Goal: Information Seeking & Learning: Learn about a topic

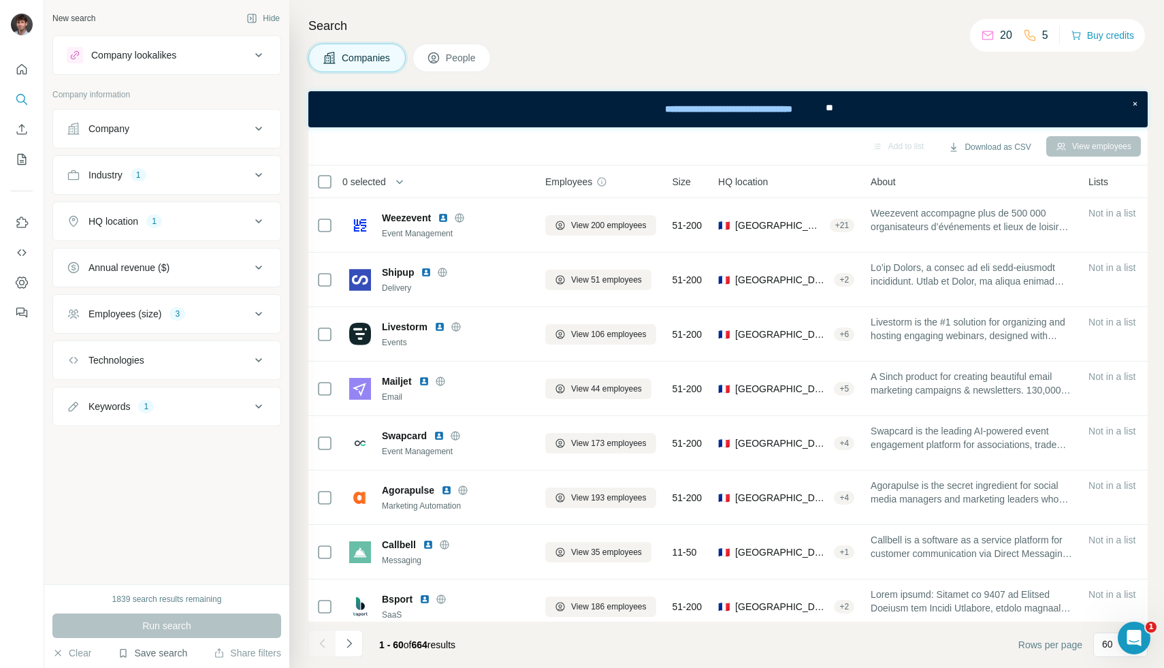
click at [134, 657] on button "Save search" at bounding box center [152, 653] width 69 height 14
click at [86, 491] on div "New search Hide Company lookalikes Company information Company Industry 1 HQ lo…" at bounding box center [166, 292] width 245 height 584
click at [132, 233] on button "HQ location 1" at bounding box center [166, 221] width 227 height 33
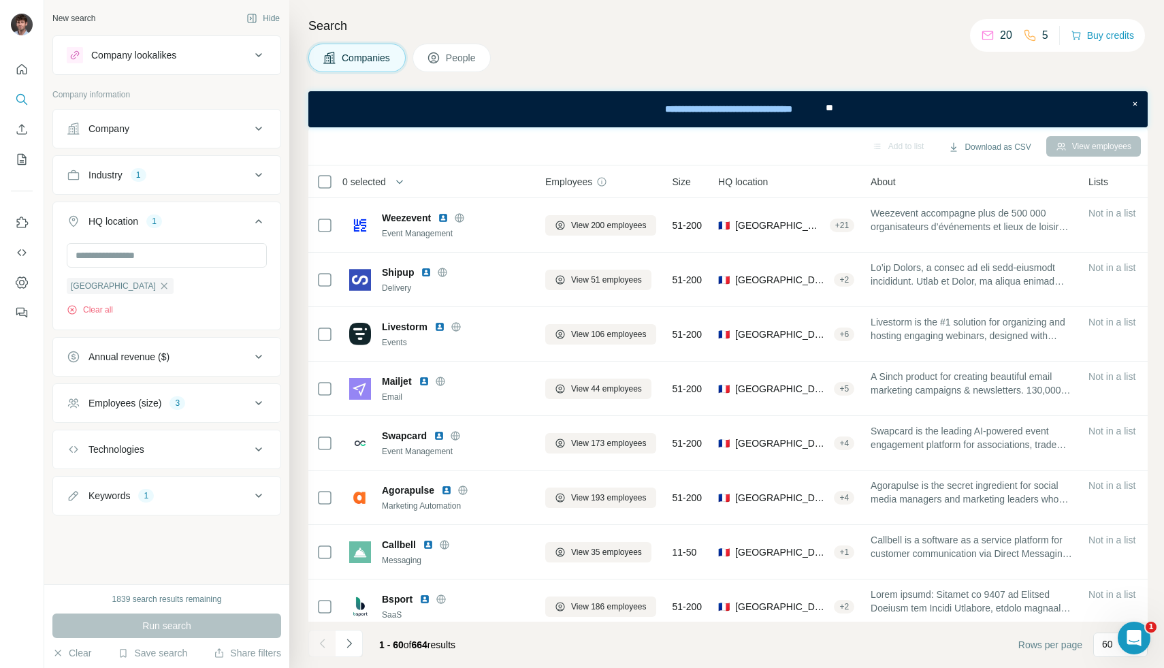
click at [139, 183] on button "Industry 1" at bounding box center [166, 175] width 227 height 33
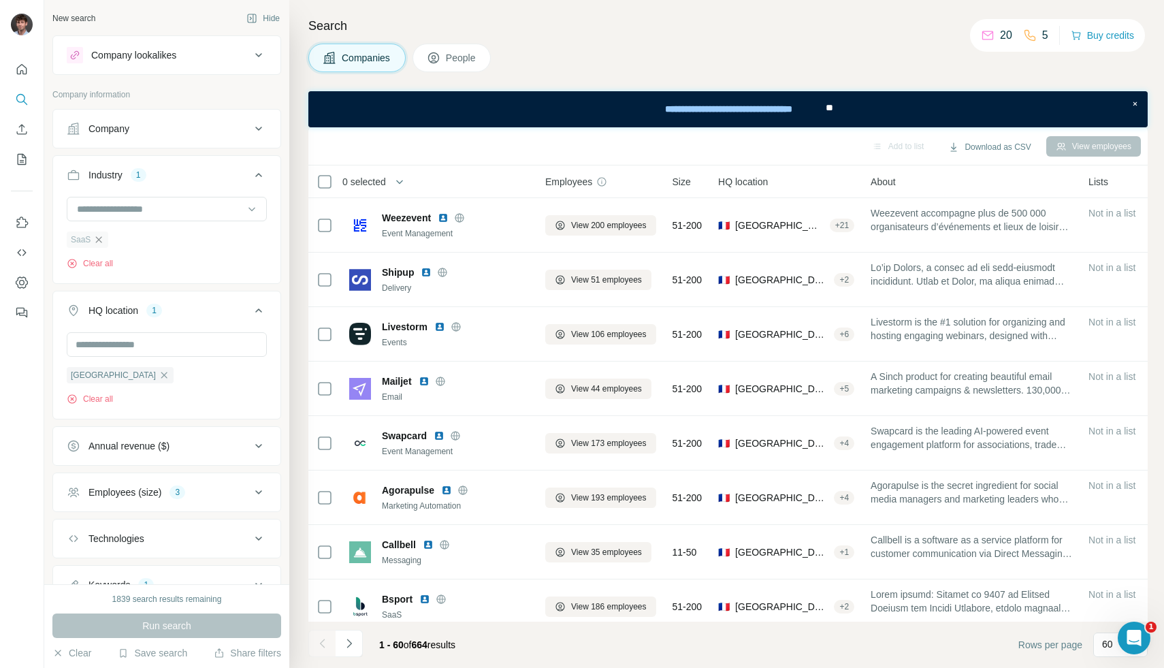
click at [99, 241] on icon "button" at bounding box center [98, 239] width 11 height 11
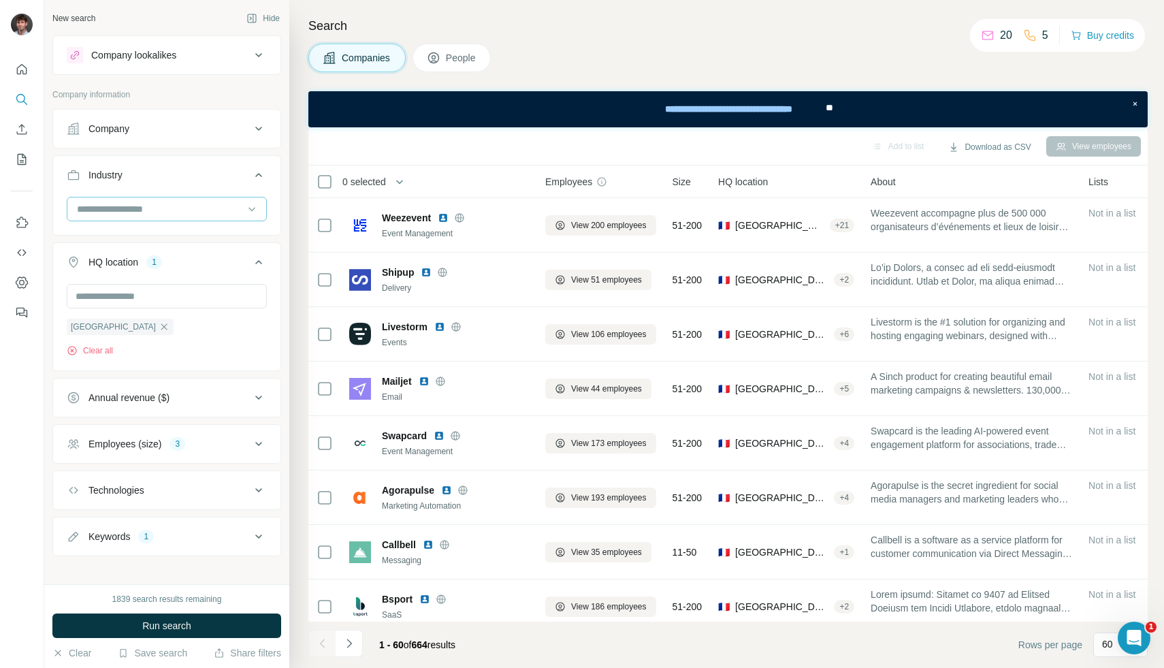
click at [105, 217] on div at bounding box center [160, 208] width 168 height 23
type input "****"
click at [79, 312] on p "Software" at bounding box center [96, 313] width 37 height 14
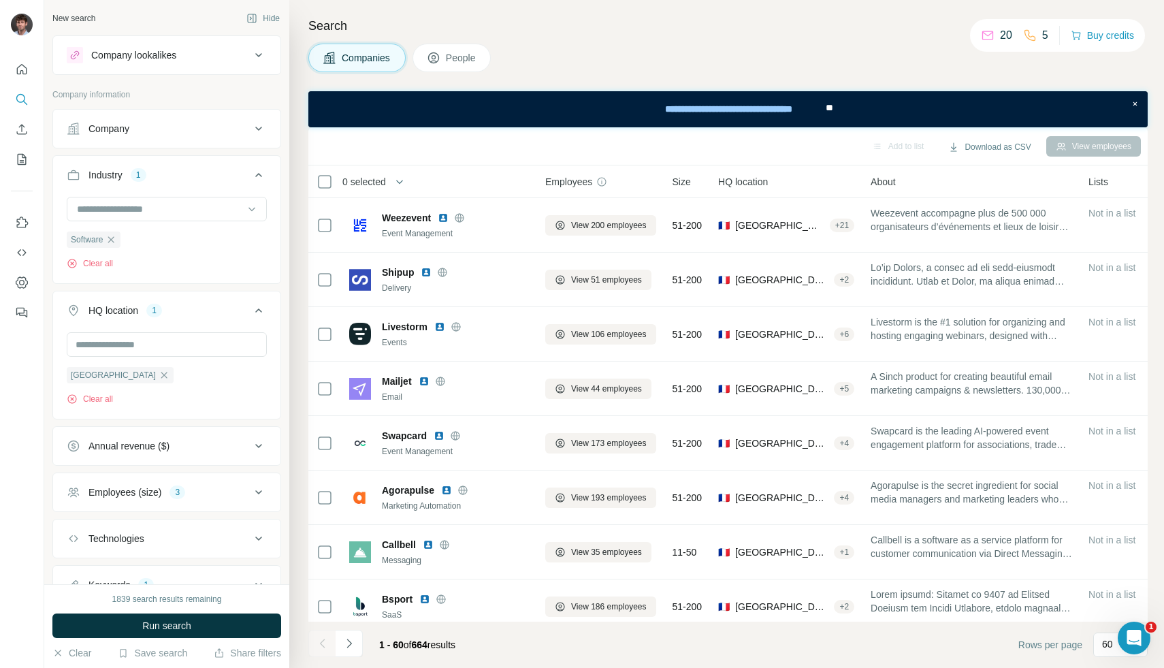
scroll to position [59, 0]
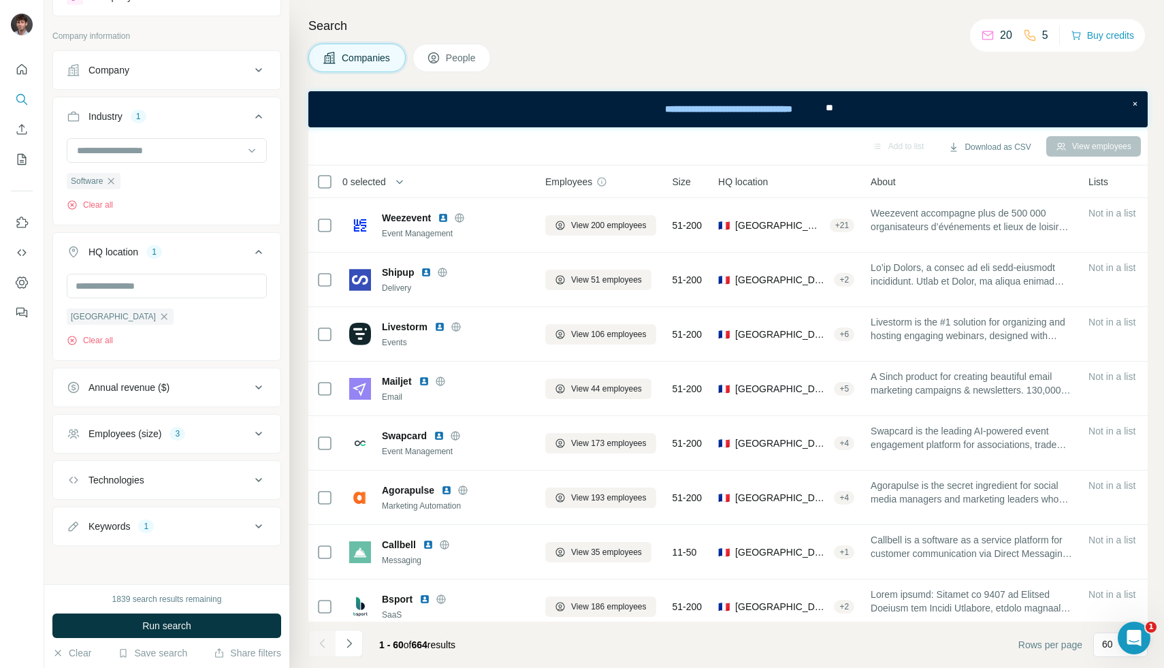
click at [129, 393] on button "Annual revenue ($)" at bounding box center [166, 387] width 227 height 33
click at [97, 478] on ul "0-1M 1-10M 10-50M 50-100M 100-500M 500-1000M >1000M" at bounding box center [167, 492] width 200 height 168
click at [261, 387] on icon at bounding box center [258, 386] width 16 height 16
click at [201, 434] on div "Employees (size) 3" at bounding box center [159, 434] width 184 height 14
click at [81, 533] on icon at bounding box center [75, 538] width 14 height 14
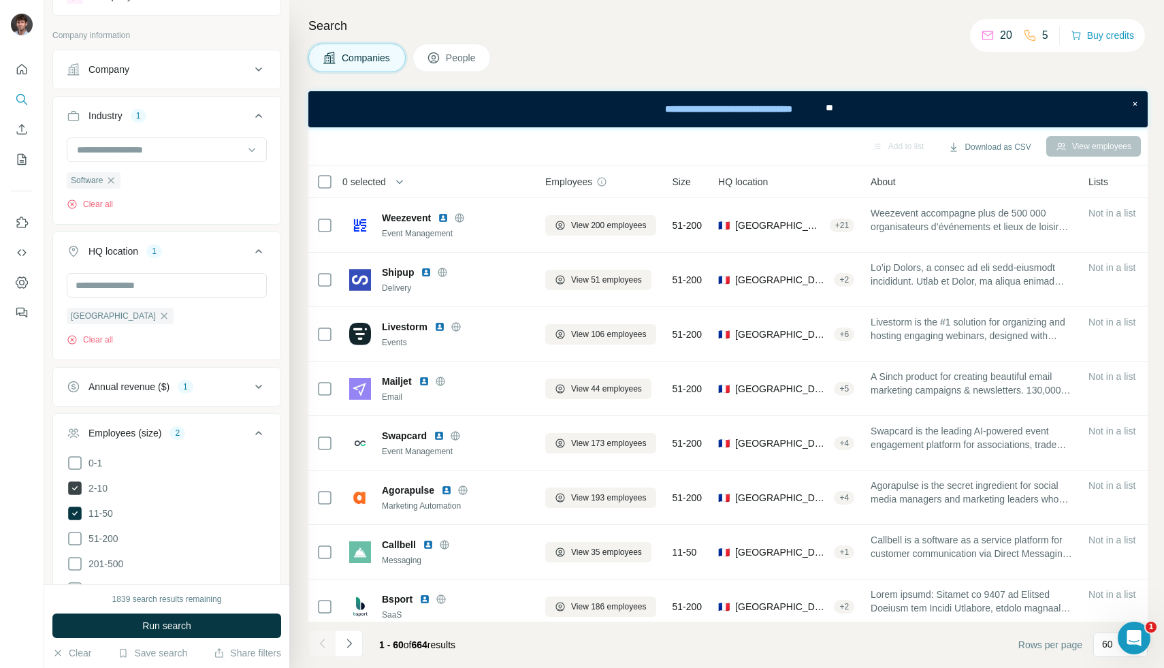
click at [75, 483] on icon at bounding box center [75, 488] width 14 height 14
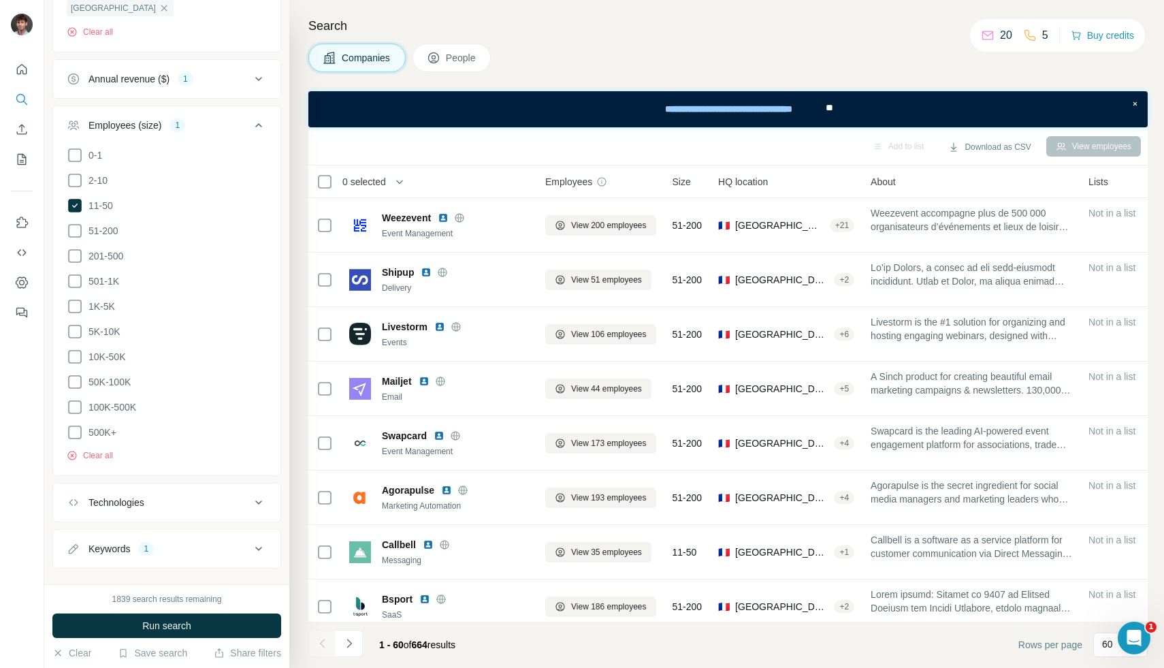
scroll to position [386, 0]
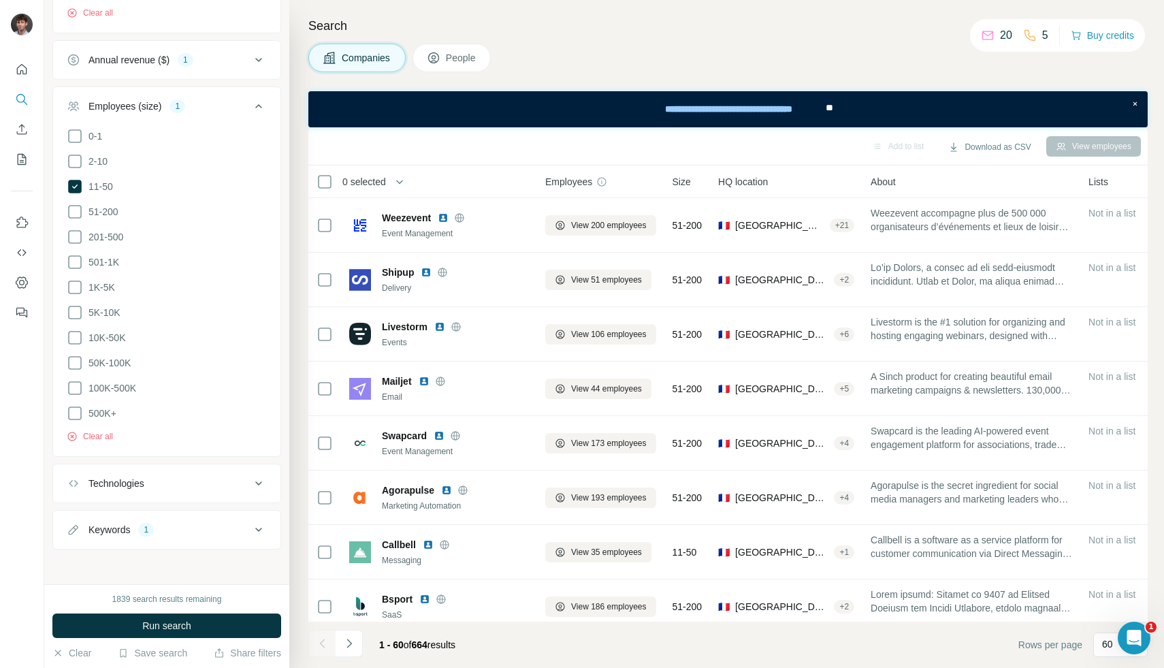
click at [122, 523] on div "Keywords" at bounding box center [109, 530] width 42 height 14
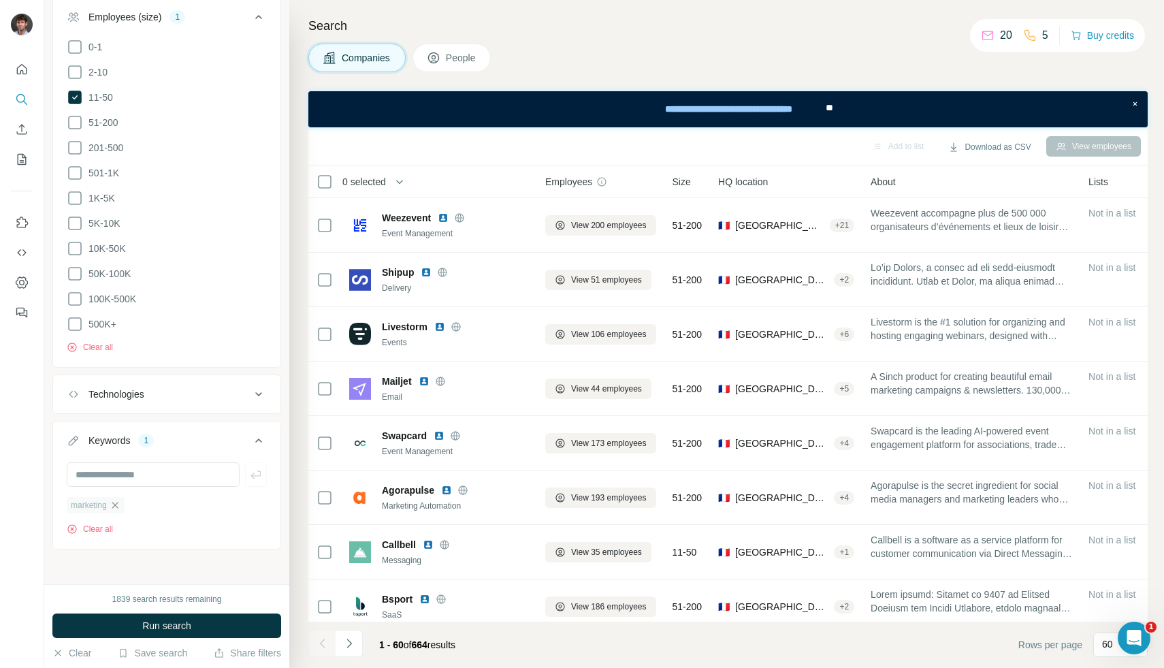
click at [119, 501] on icon "button" at bounding box center [115, 505] width 11 height 11
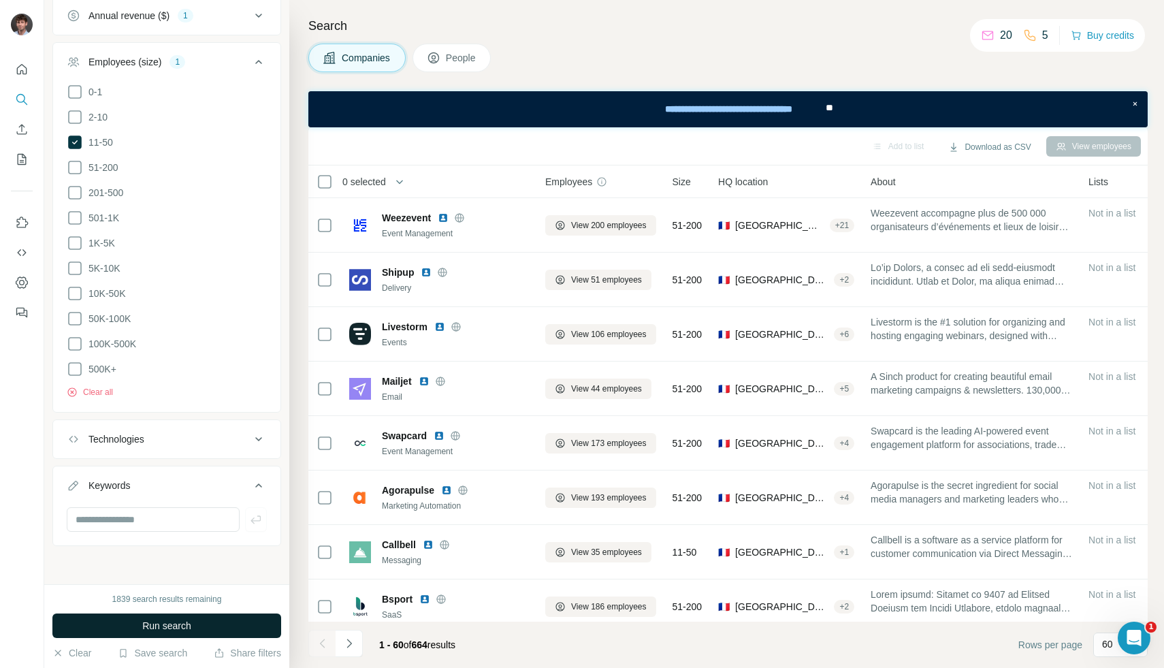
scroll to position [427, 0]
click at [149, 628] on span "Run search" at bounding box center [166, 626] width 49 height 14
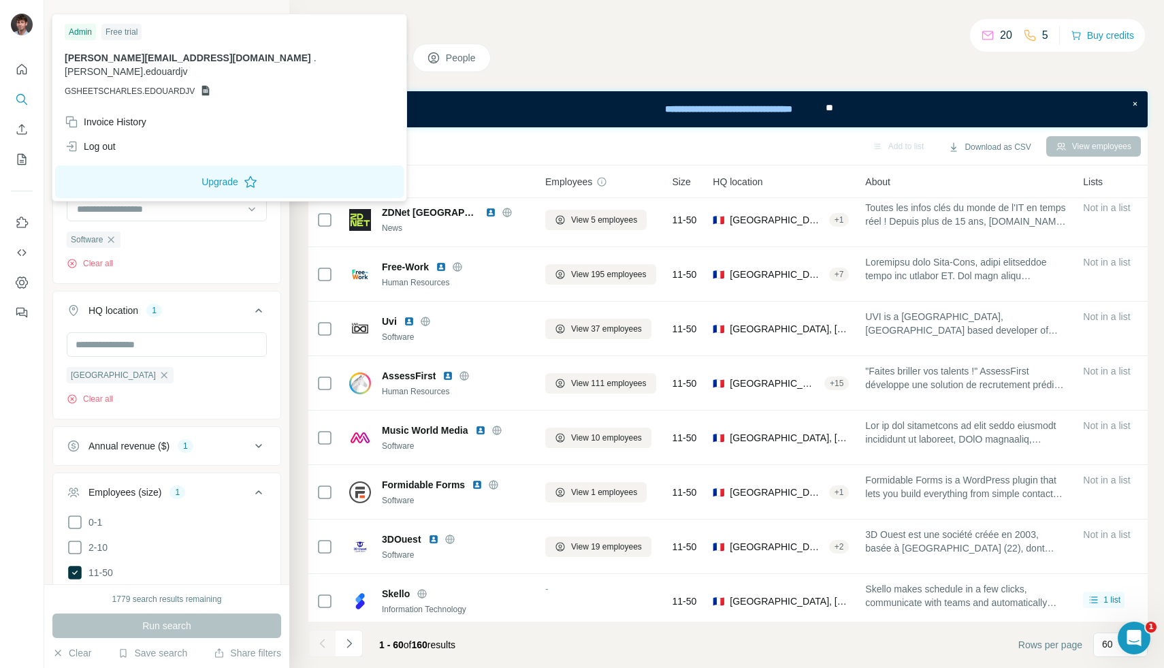
click at [28, 24] on img at bounding box center [22, 25] width 22 height 22
click at [565, 26] on h4 "Search" at bounding box center [727, 25] width 839 height 19
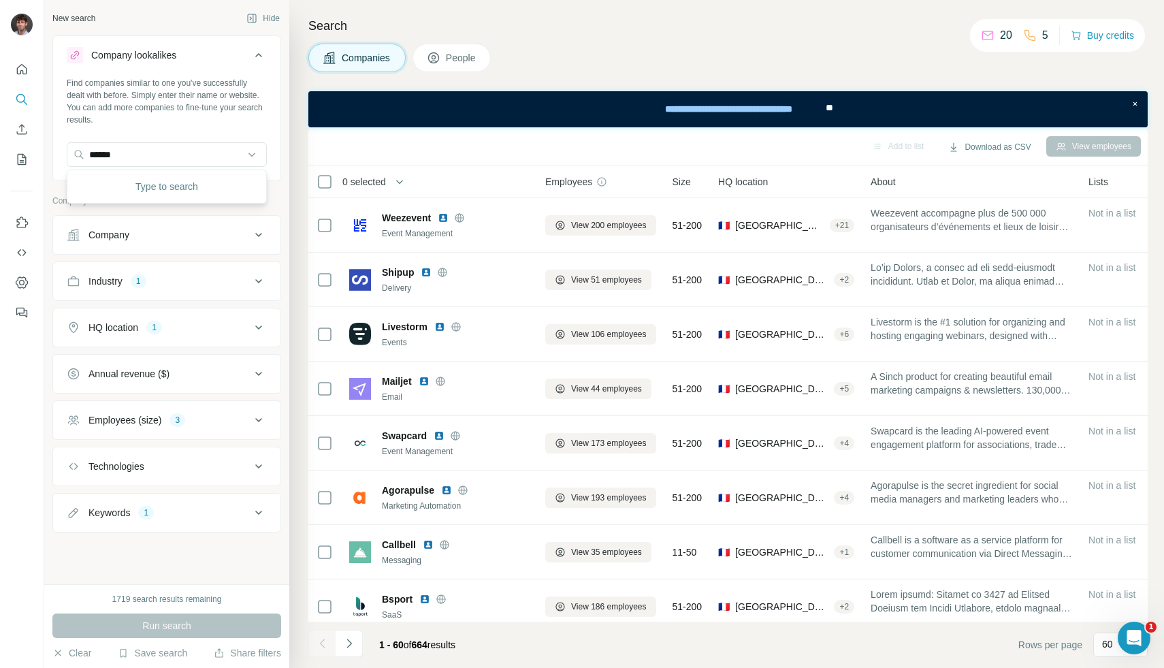
type input "******"
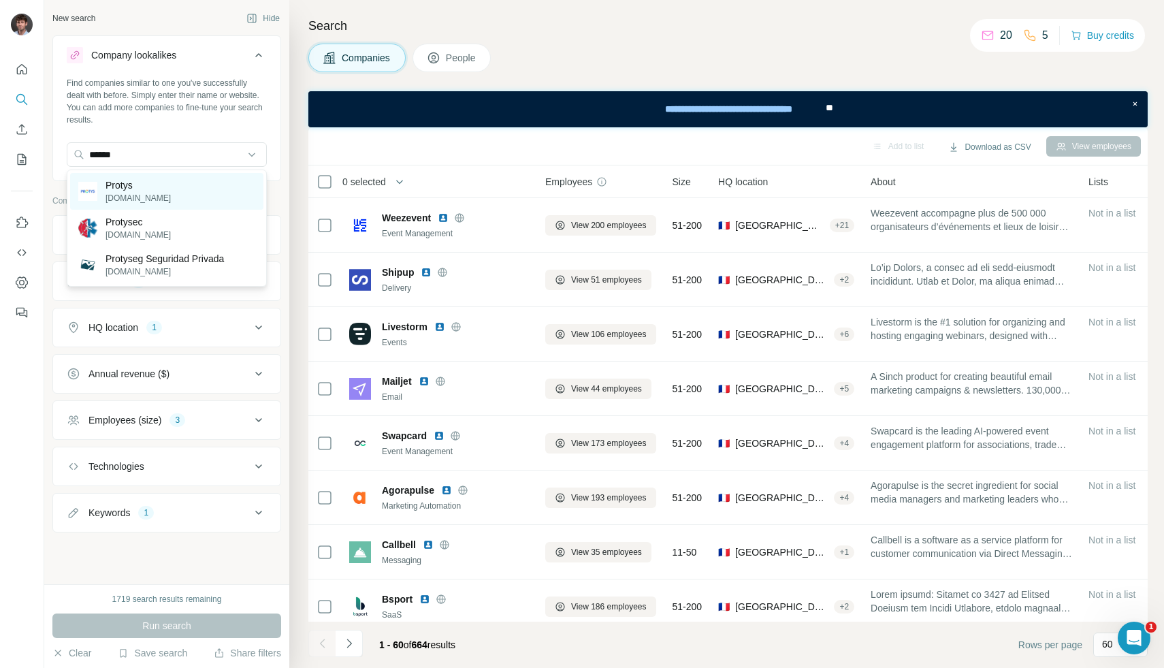
click at [130, 186] on p "Protys" at bounding box center [137, 185] width 65 height 14
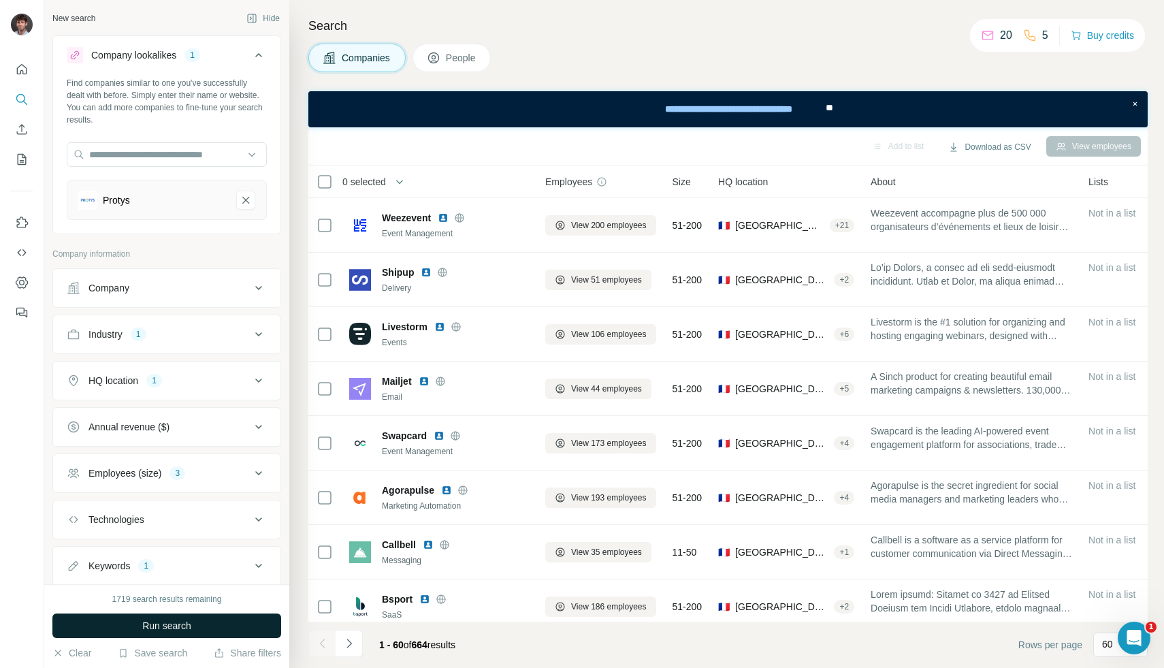
click at [165, 627] on span "Run search" at bounding box center [166, 626] width 49 height 14
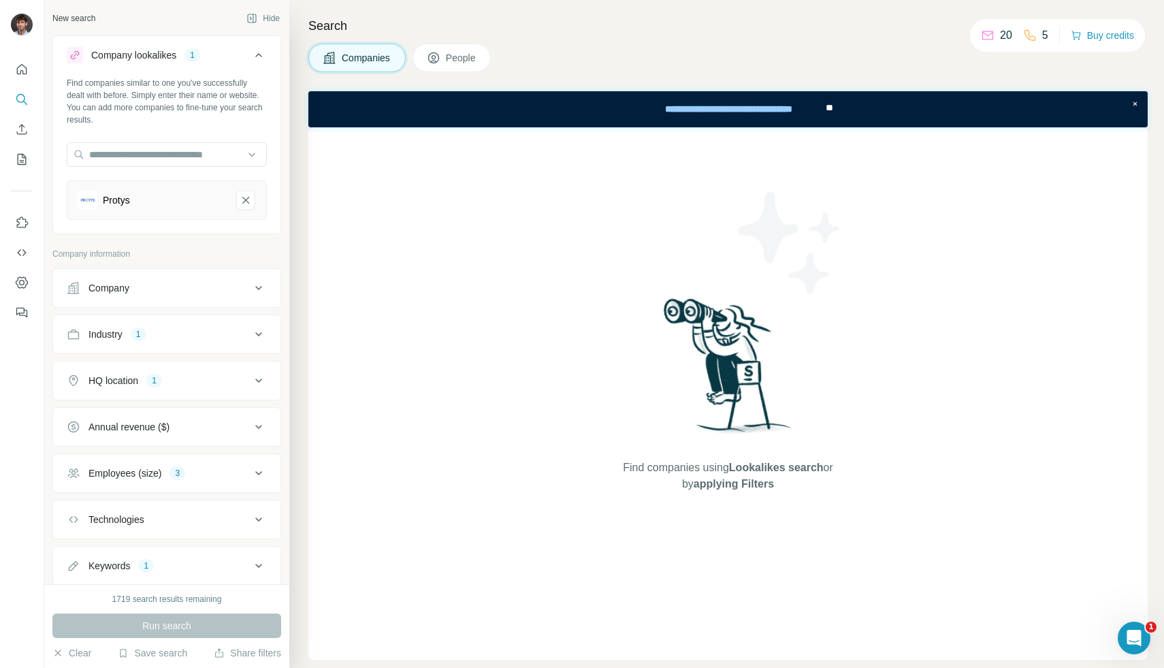
scroll to position [39, 0]
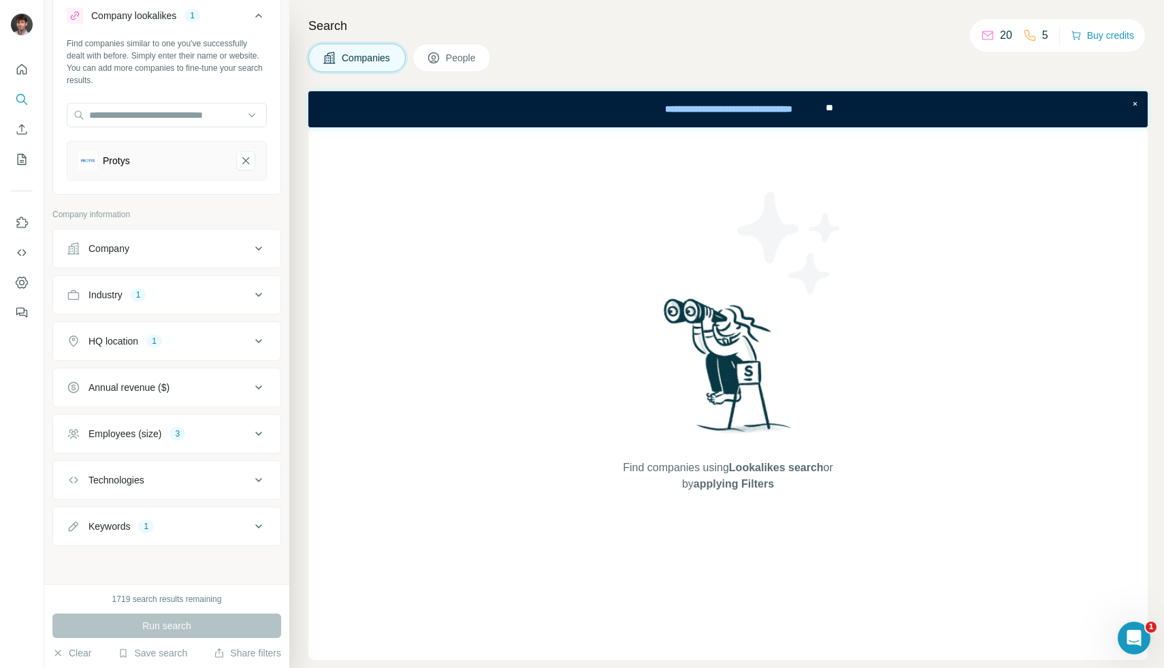
click at [196, 305] on button "Industry 1" at bounding box center [166, 294] width 227 height 33
click at [98, 361] on icon "button" at bounding box center [98, 359] width 11 height 11
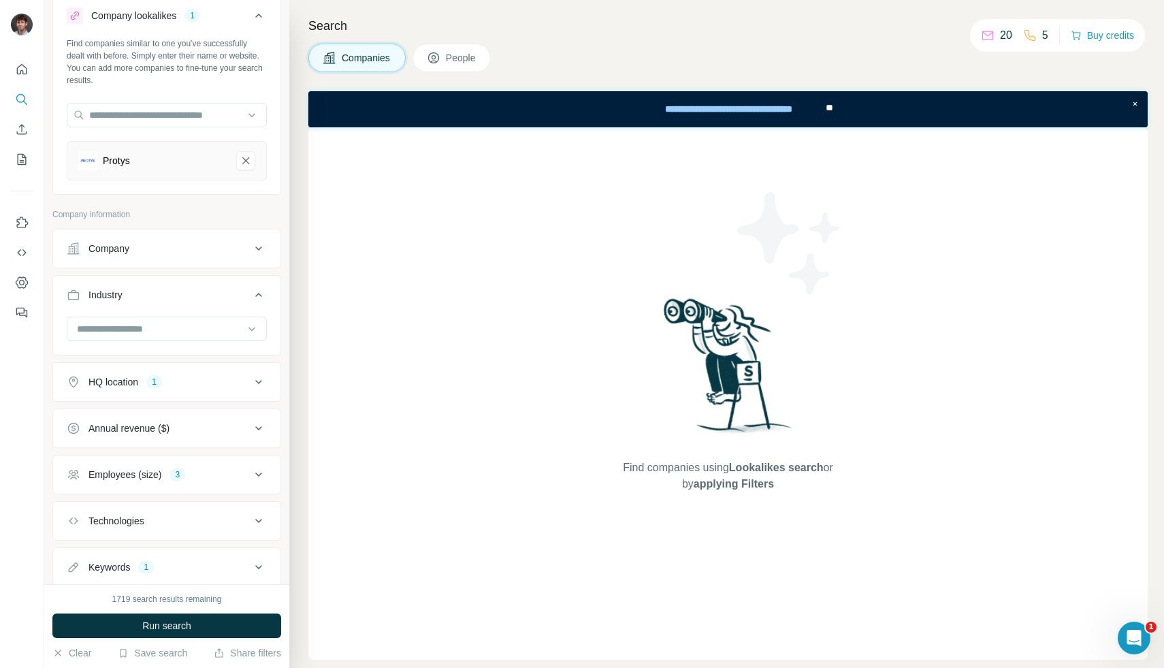
click at [126, 463] on button "Employees (size) 3" at bounding box center [166, 474] width 227 height 33
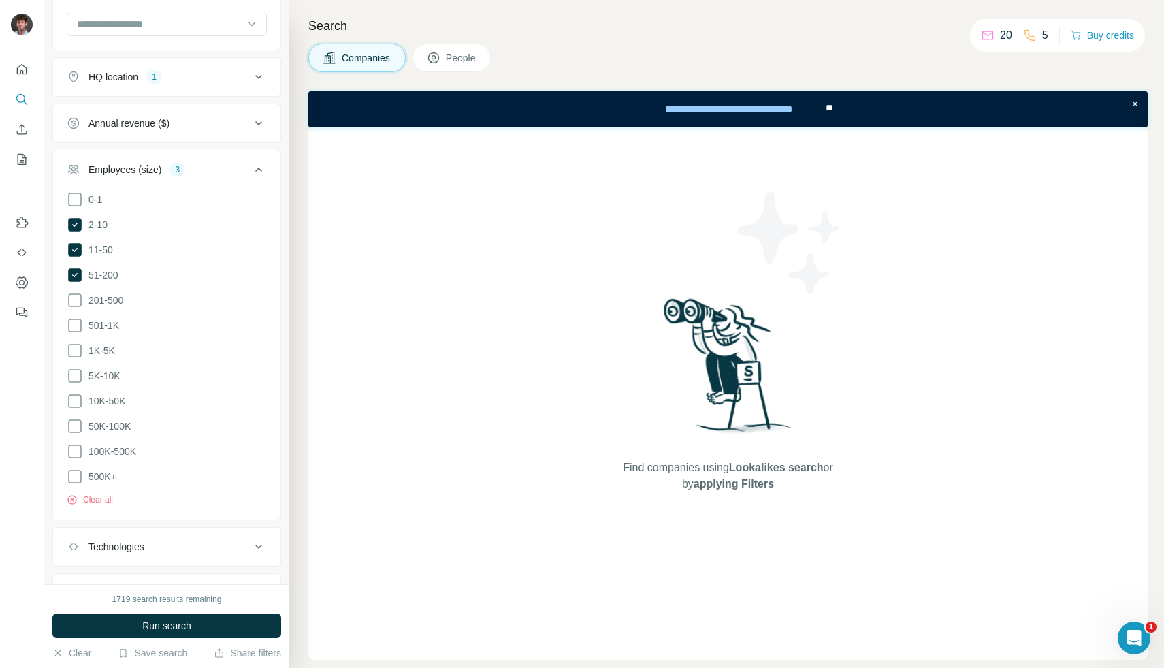
scroll to position [402, 0]
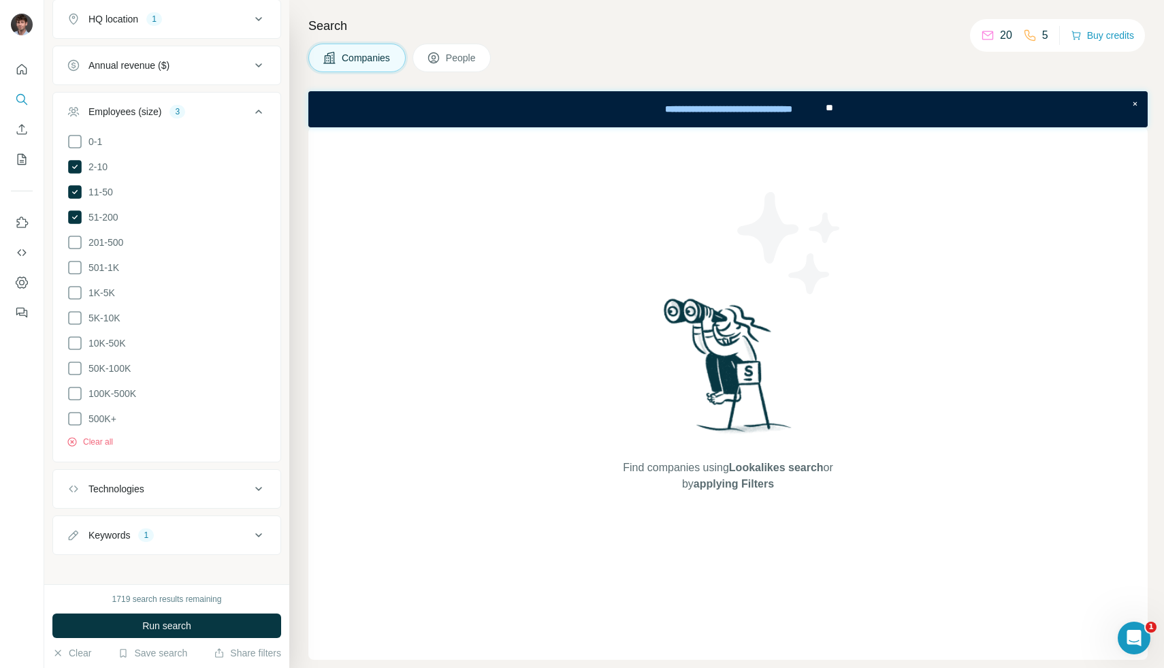
click at [127, 520] on button "Keywords 1" at bounding box center [166, 535] width 227 height 33
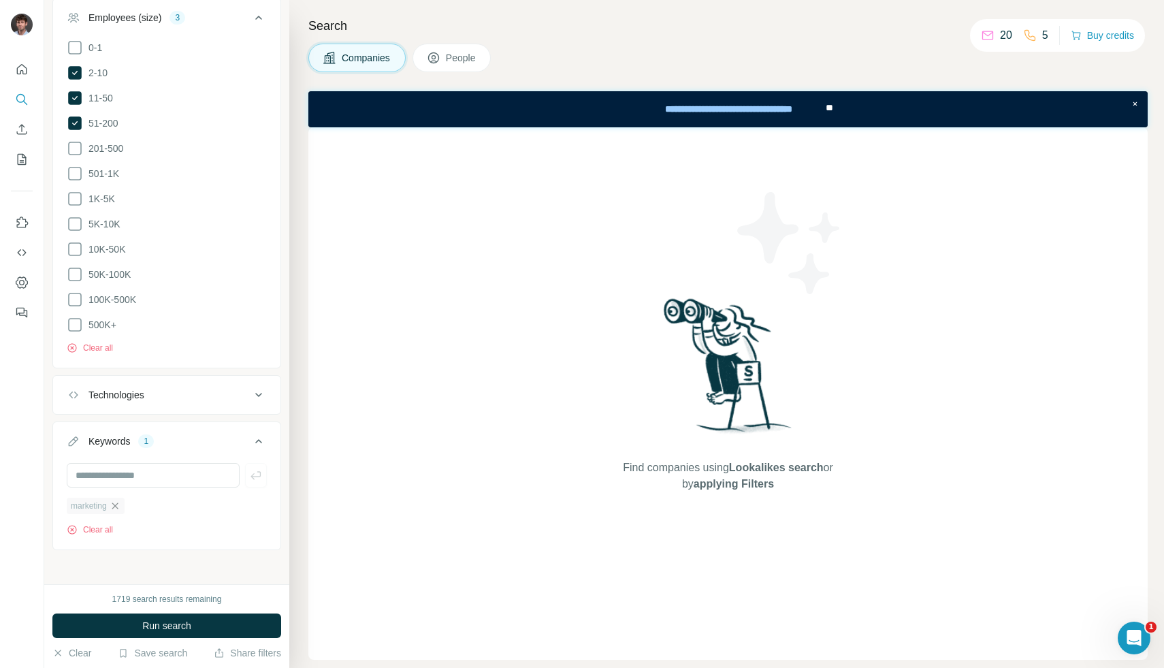
click at [117, 506] on icon "button" at bounding box center [115, 505] width 11 height 11
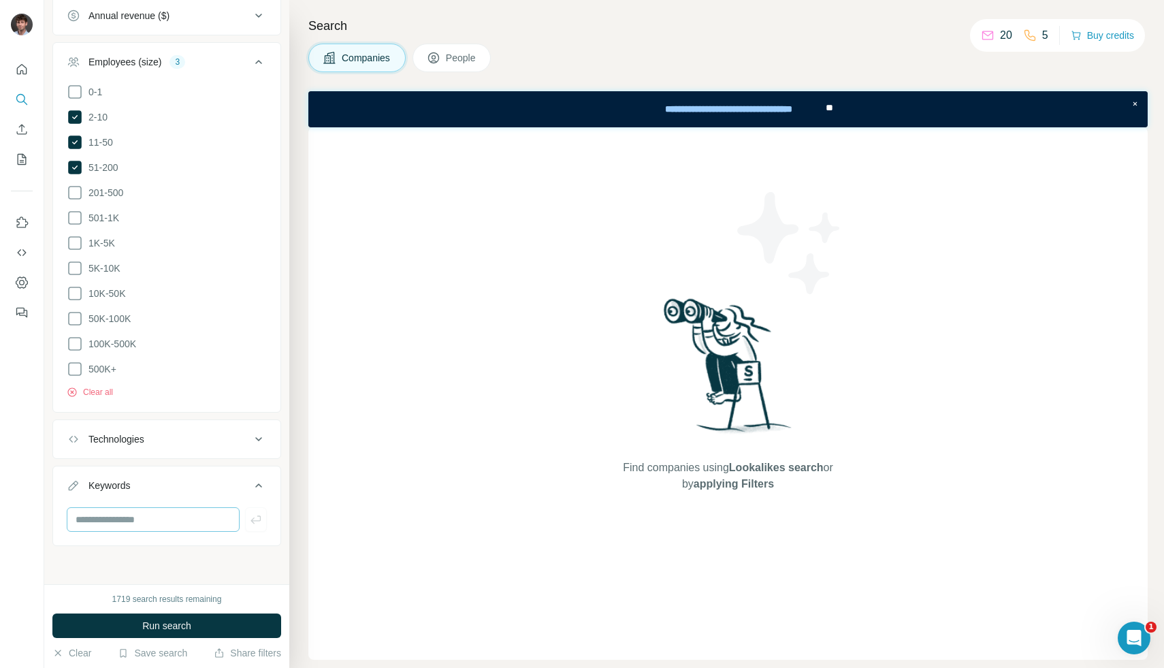
scroll to position [448, 0]
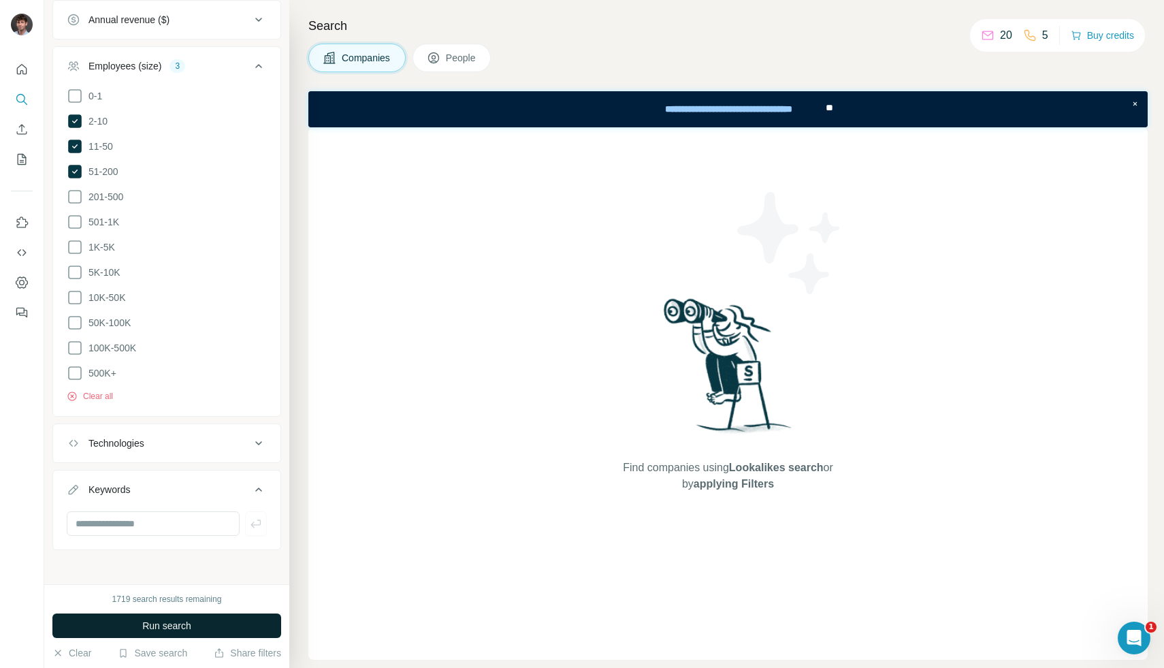
click at [137, 621] on button "Run search" at bounding box center [166, 625] width 229 height 24
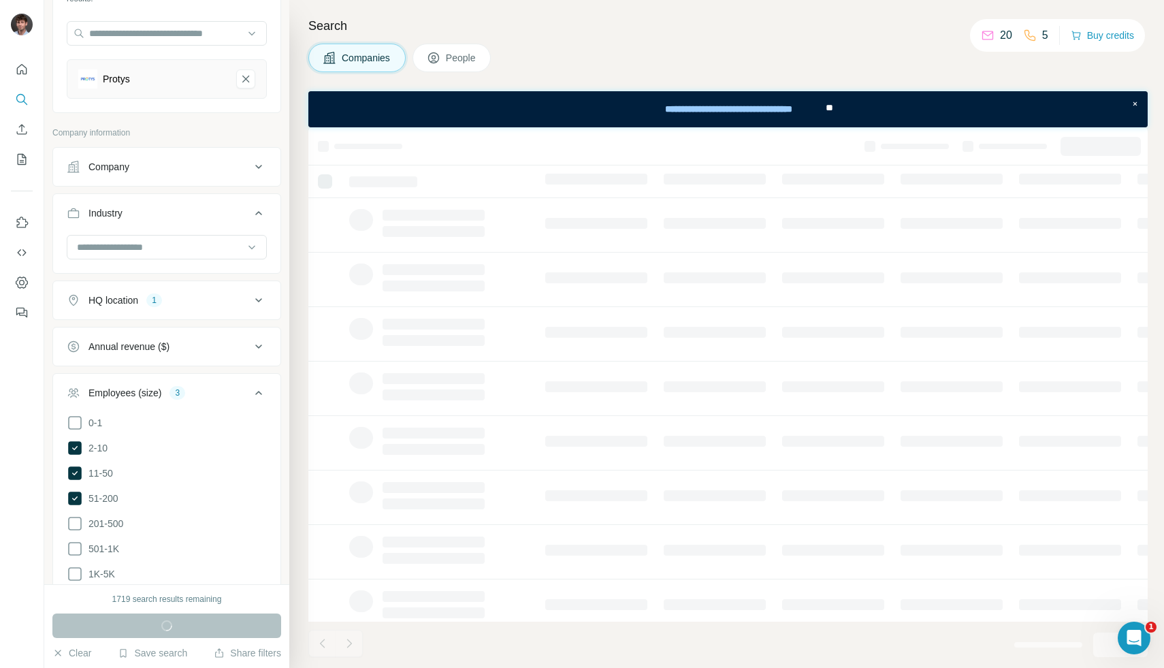
scroll to position [118, 0]
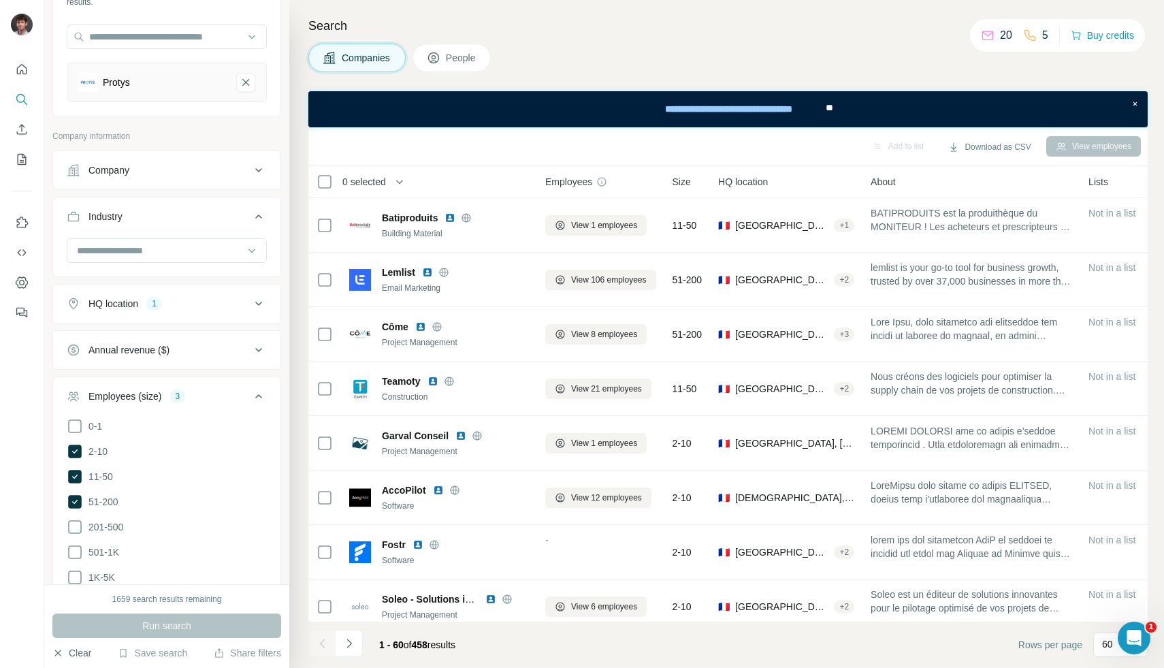
click at [63, 659] on button "Clear" at bounding box center [71, 653] width 39 height 14
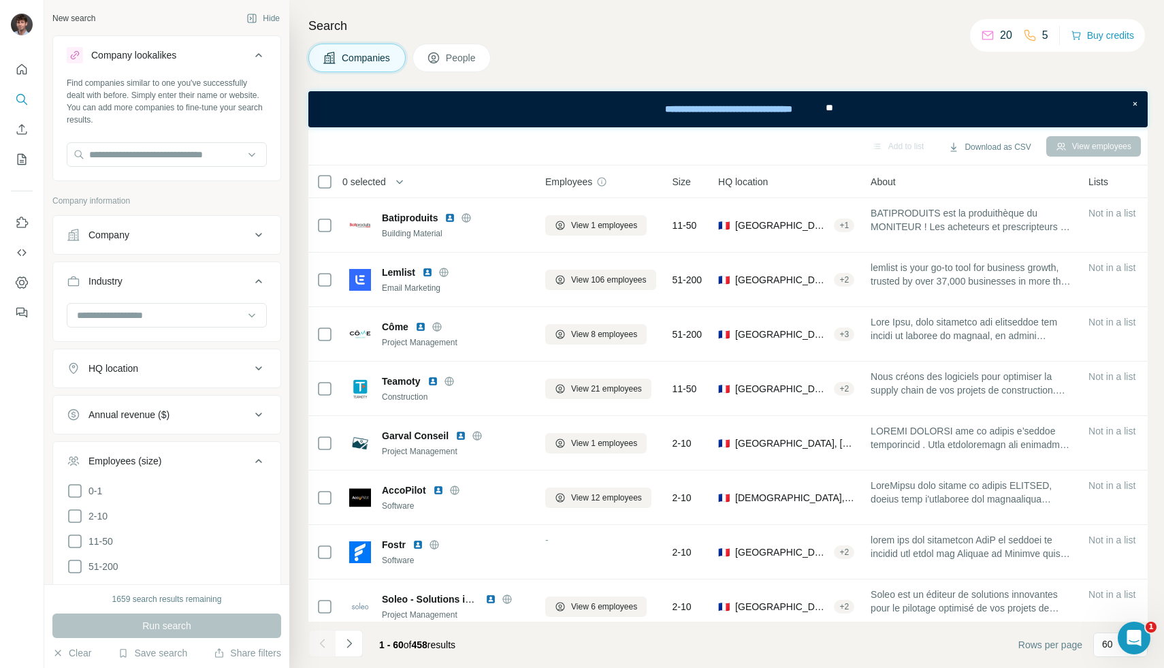
click at [115, 244] on button "Company" at bounding box center [166, 234] width 227 height 33
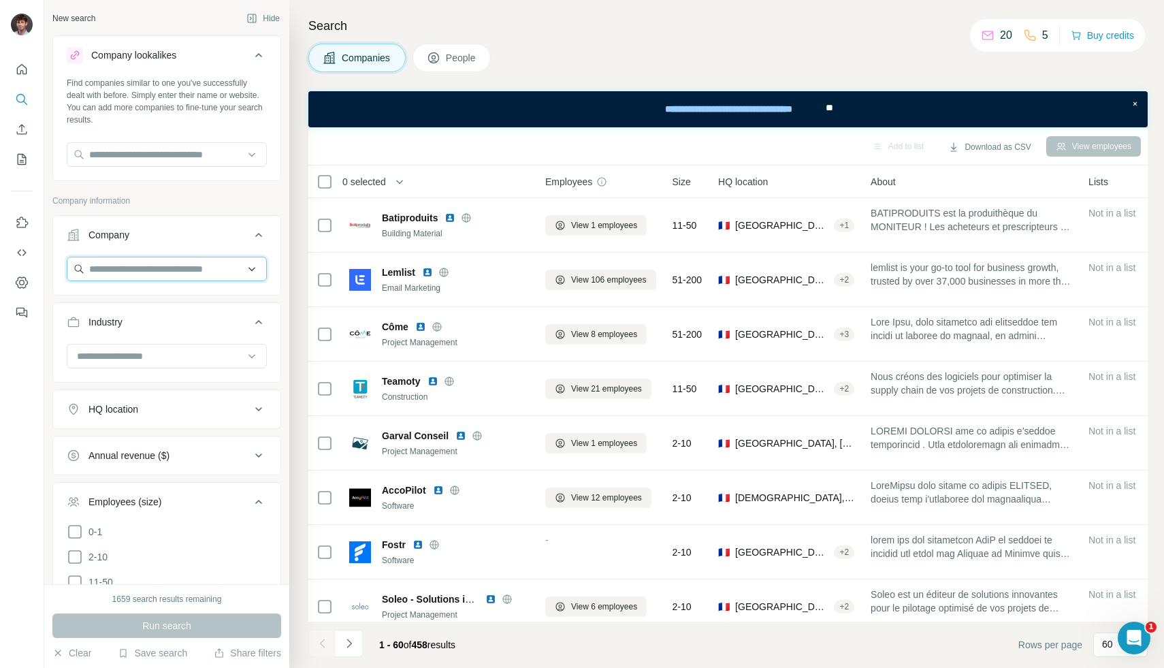
click at [129, 270] on input "text" at bounding box center [167, 269] width 200 height 24
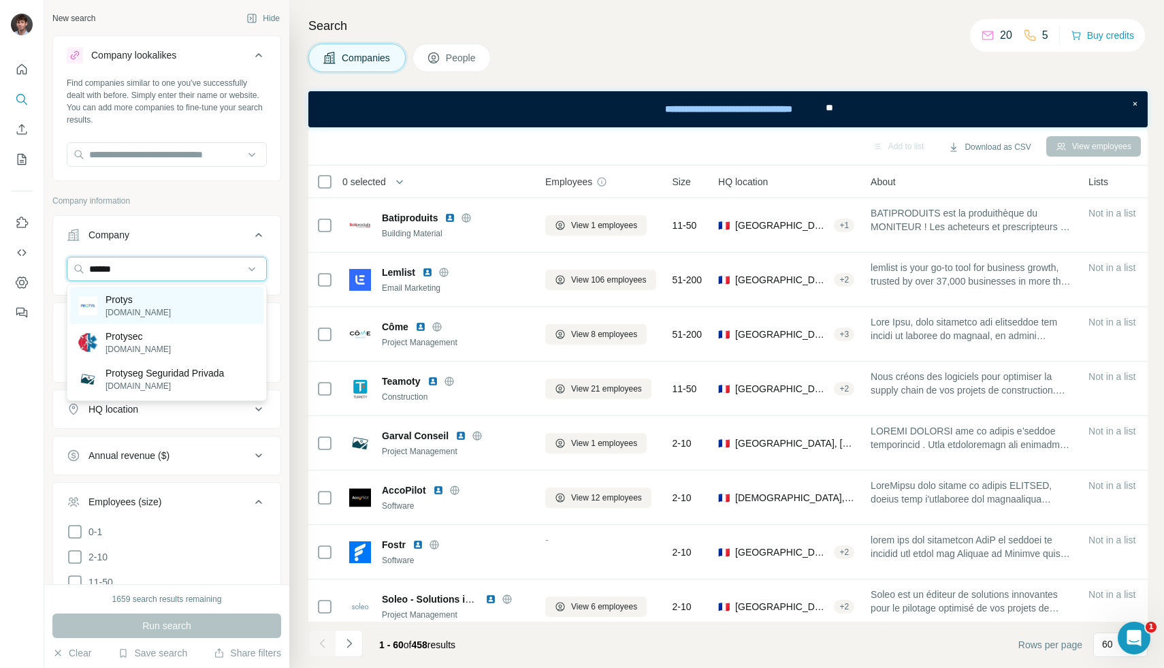
type input "******"
click at [175, 316] on div "Protys [DOMAIN_NAME]" at bounding box center [166, 305] width 193 height 37
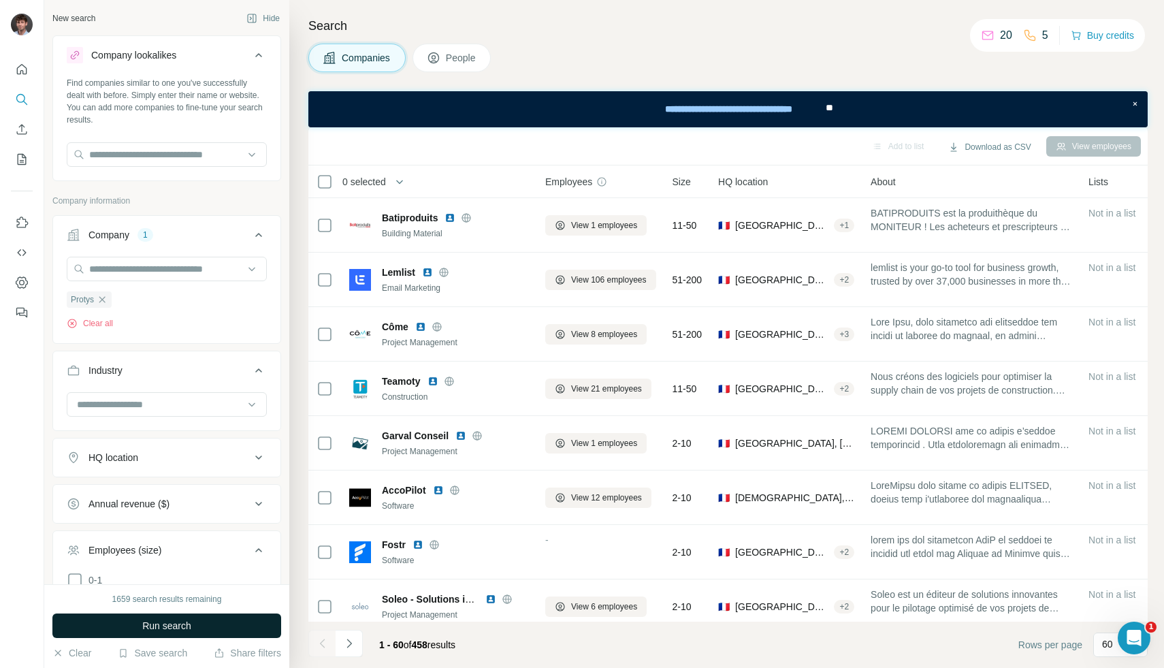
click at [152, 628] on span "Run search" at bounding box center [166, 626] width 49 height 14
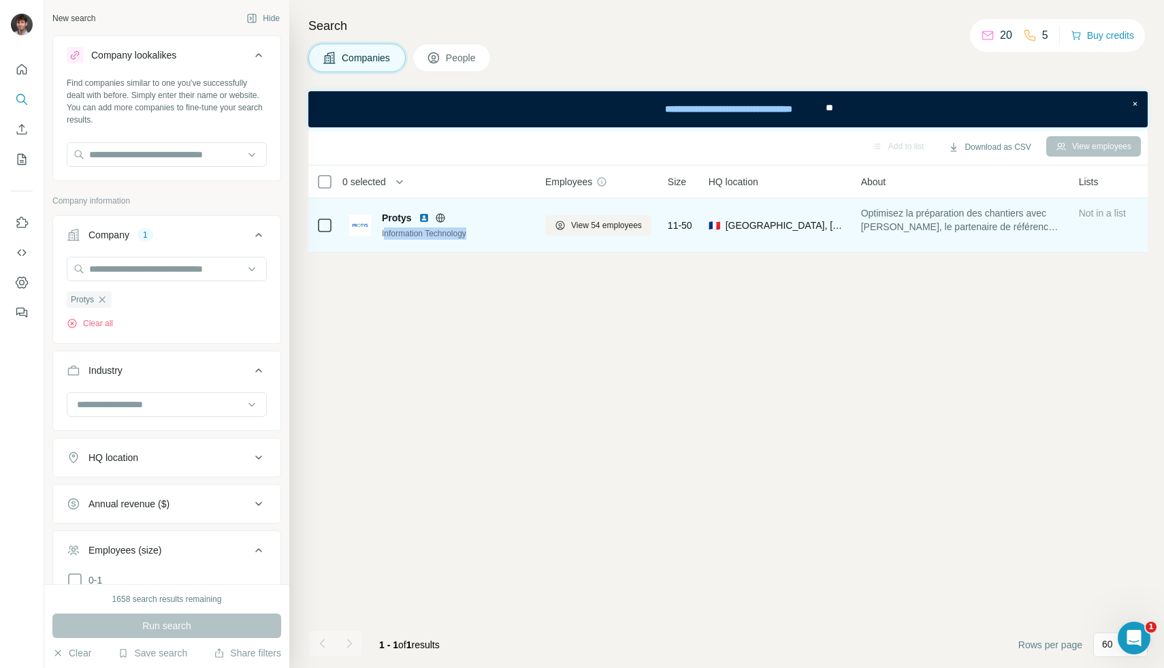
drag, startPoint x: 383, startPoint y: 233, endPoint x: 533, endPoint y: 233, distance: 149.7
click at [533, 233] on td "Protys Information Technology" at bounding box center [439, 225] width 196 height 54
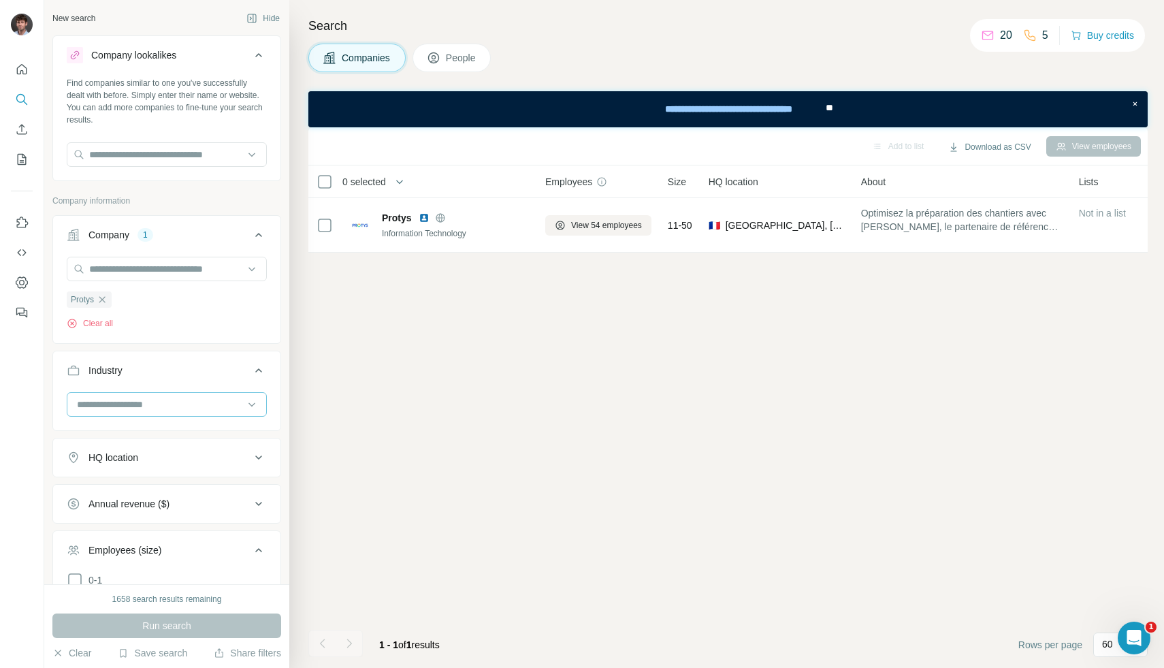
click at [210, 416] on div at bounding box center [167, 404] width 200 height 24
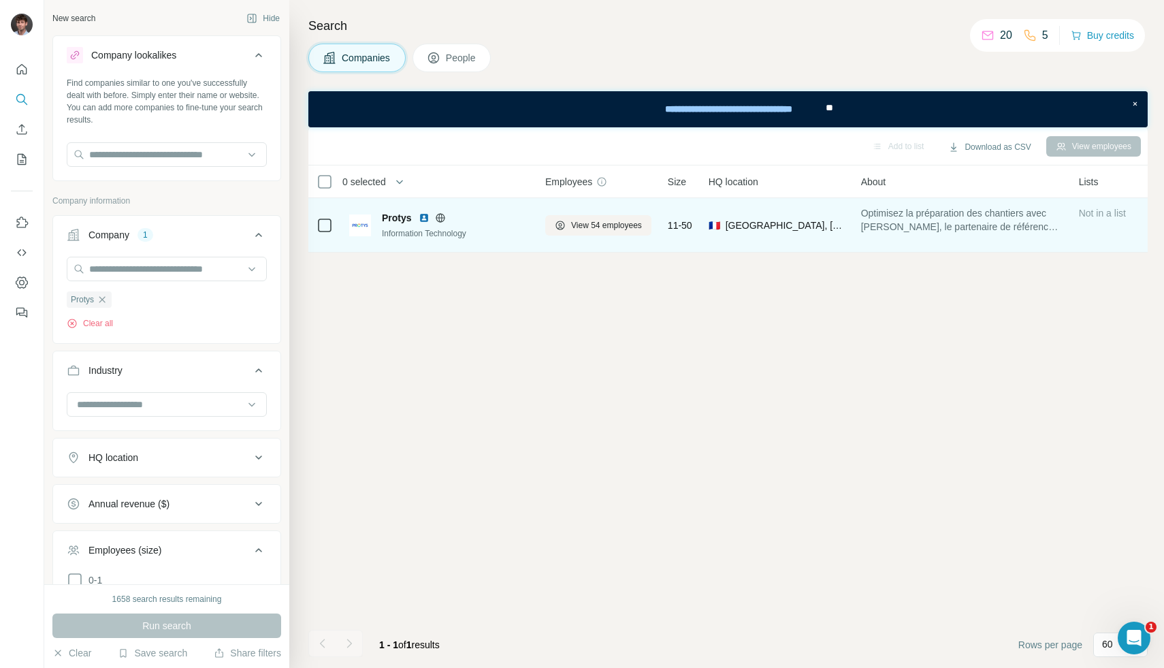
click at [993, 223] on span "Optimisez la préparation des chantiers avec [PERSON_NAME], le partenaire de réf…" at bounding box center [961, 219] width 201 height 27
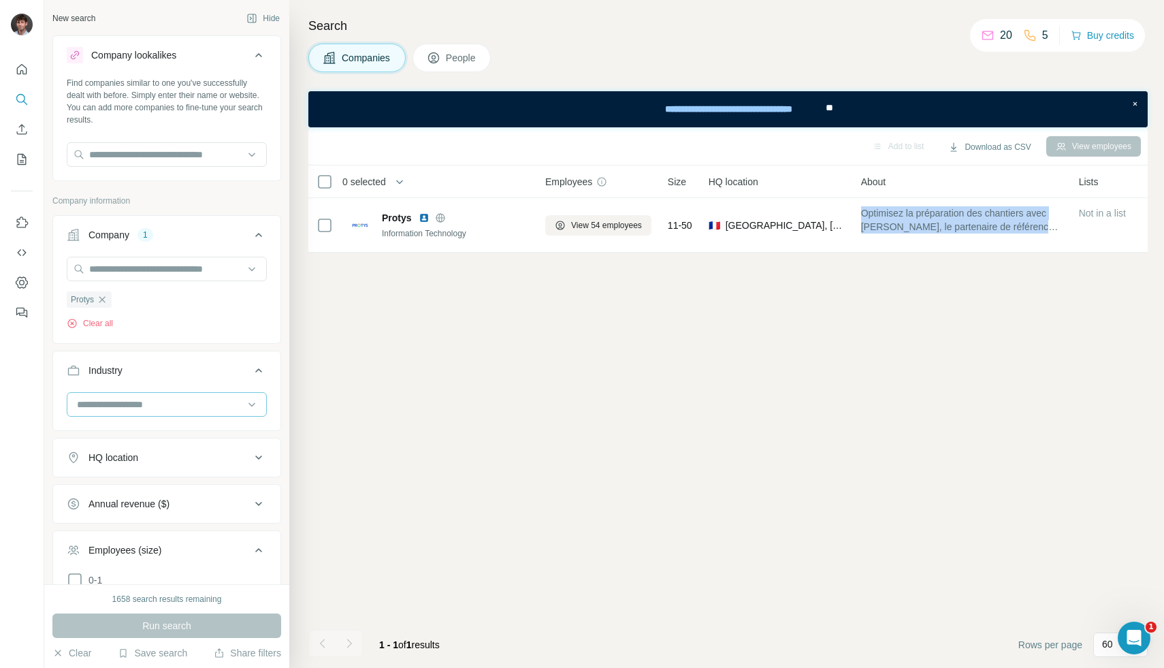
click at [131, 409] on input at bounding box center [160, 404] width 168 height 15
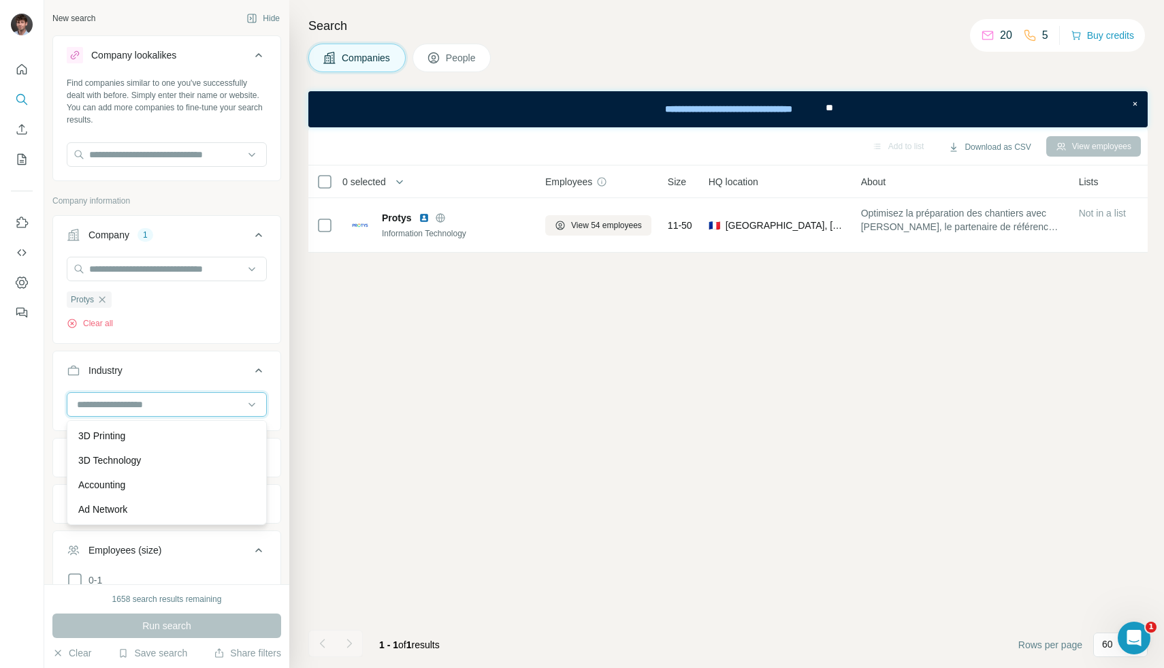
click at [131, 410] on input at bounding box center [160, 404] width 168 height 15
click at [106, 300] on icon "button" at bounding box center [102, 299] width 11 height 11
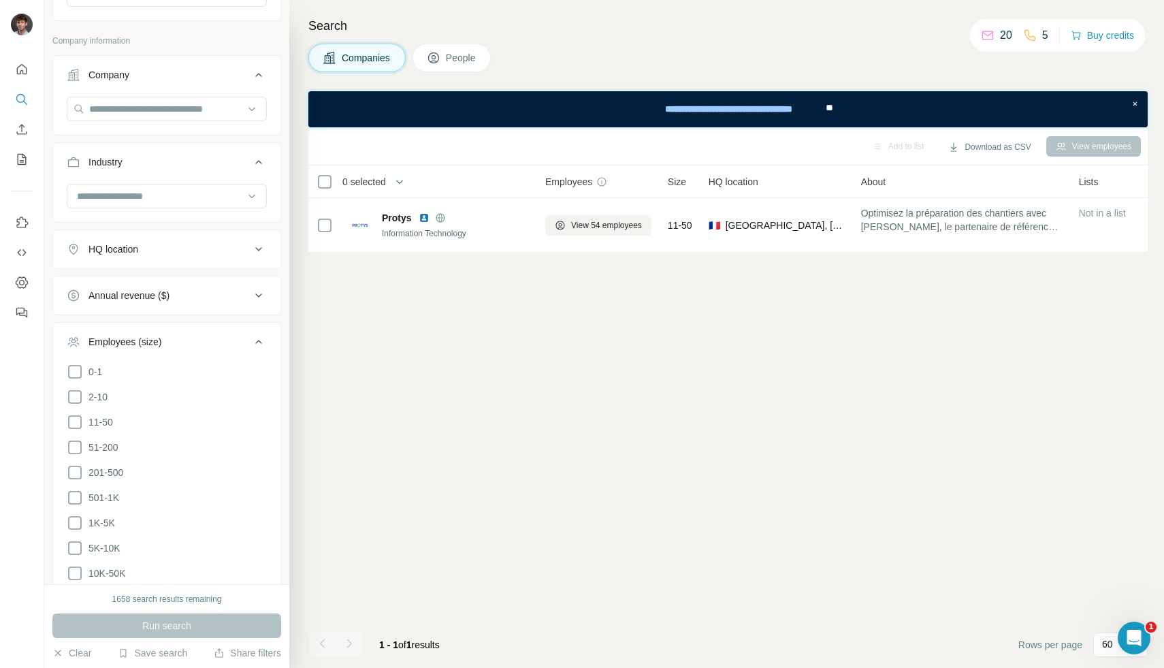
scroll to position [159, 0]
click at [73, 416] on icon at bounding box center [75, 423] width 14 height 14
click at [73, 448] on icon at bounding box center [75, 448] width 16 height 16
click at [146, 189] on div at bounding box center [160, 197] width 168 height 23
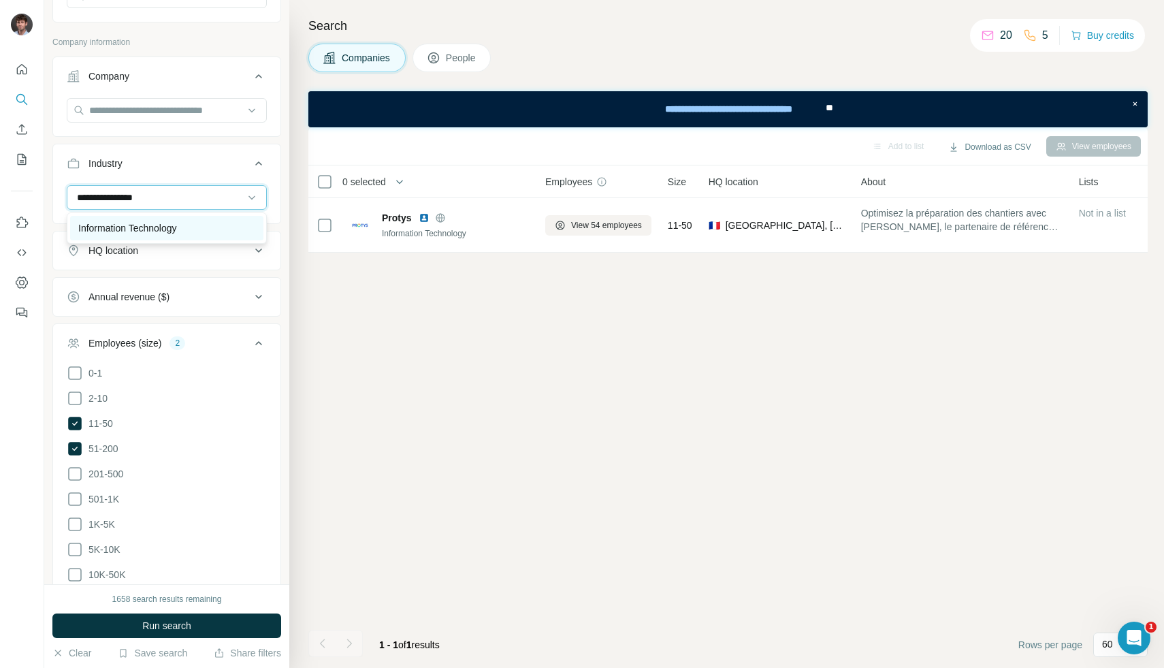
type input "**********"
click at [177, 224] on p "Information Technology" at bounding box center [127, 228] width 99 height 14
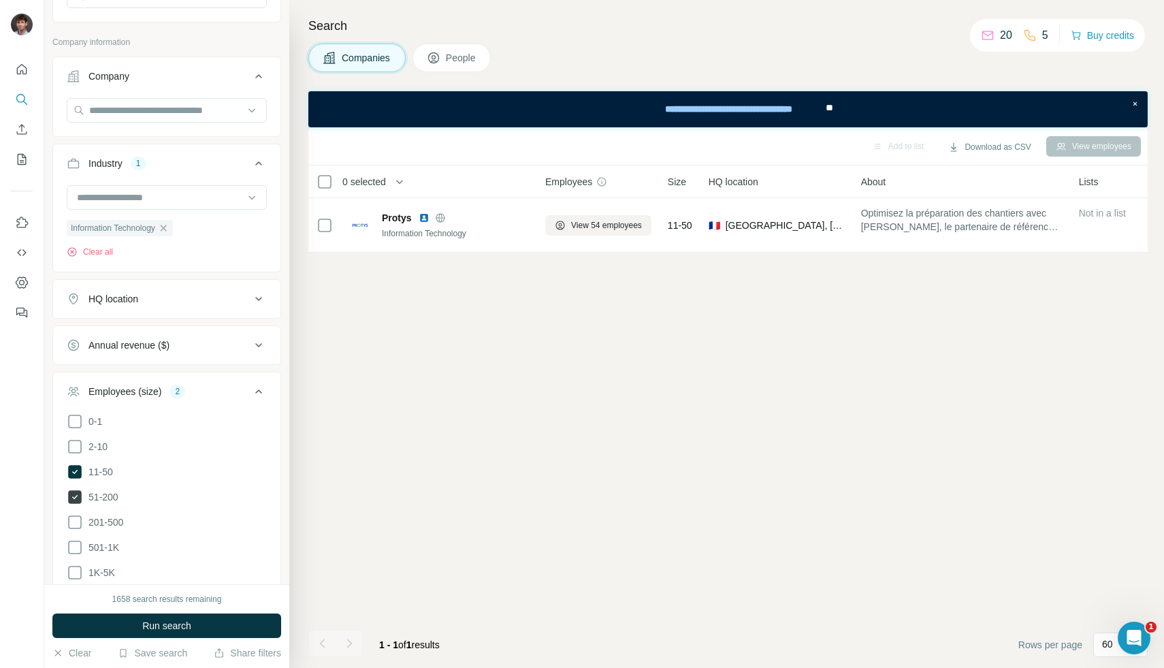
click at [78, 496] on icon at bounding box center [75, 497] width 14 height 14
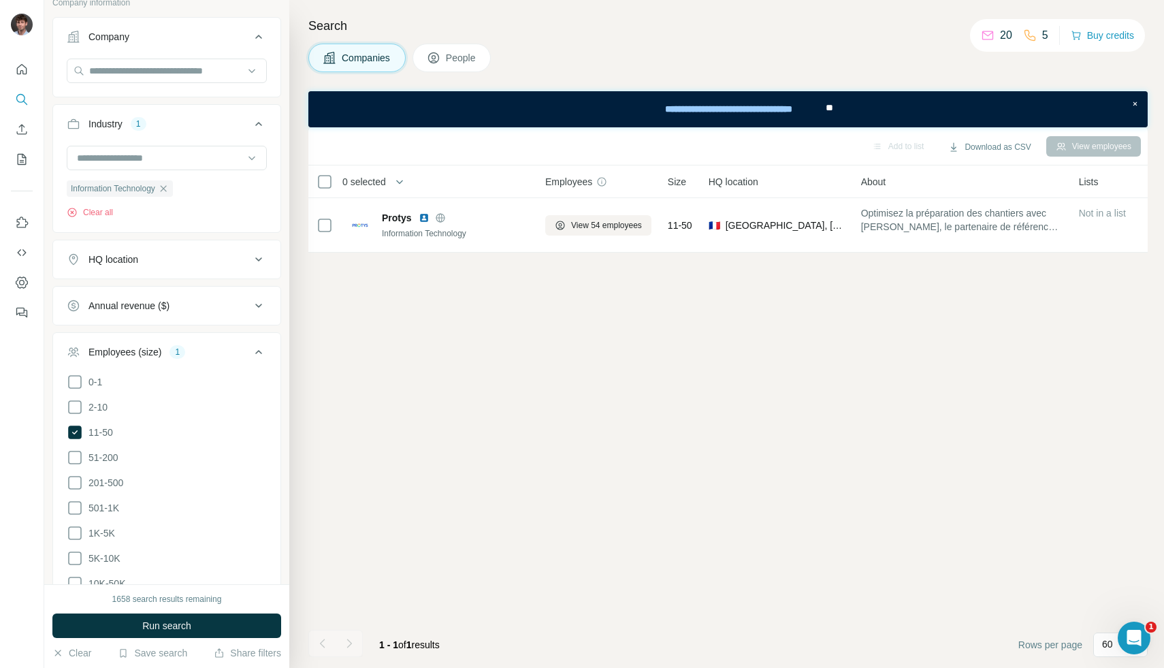
scroll to position [197, 0]
click at [144, 306] on div "Annual revenue ($)" at bounding box center [128, 306] width 81 height 14
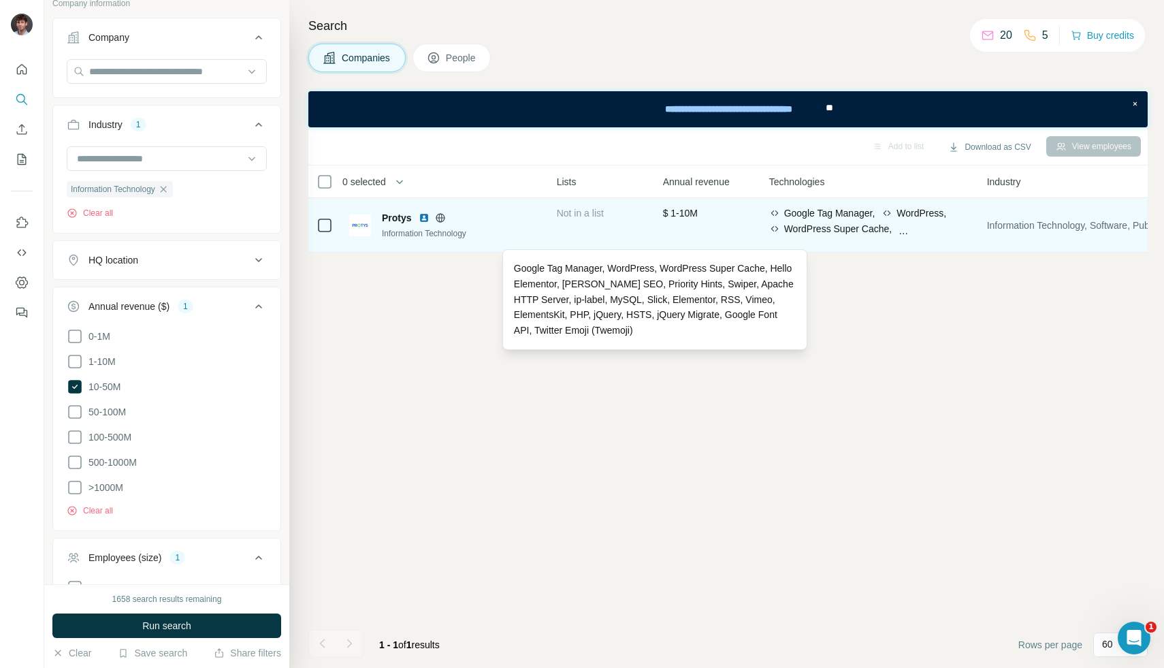
scroll to position [0, 506]
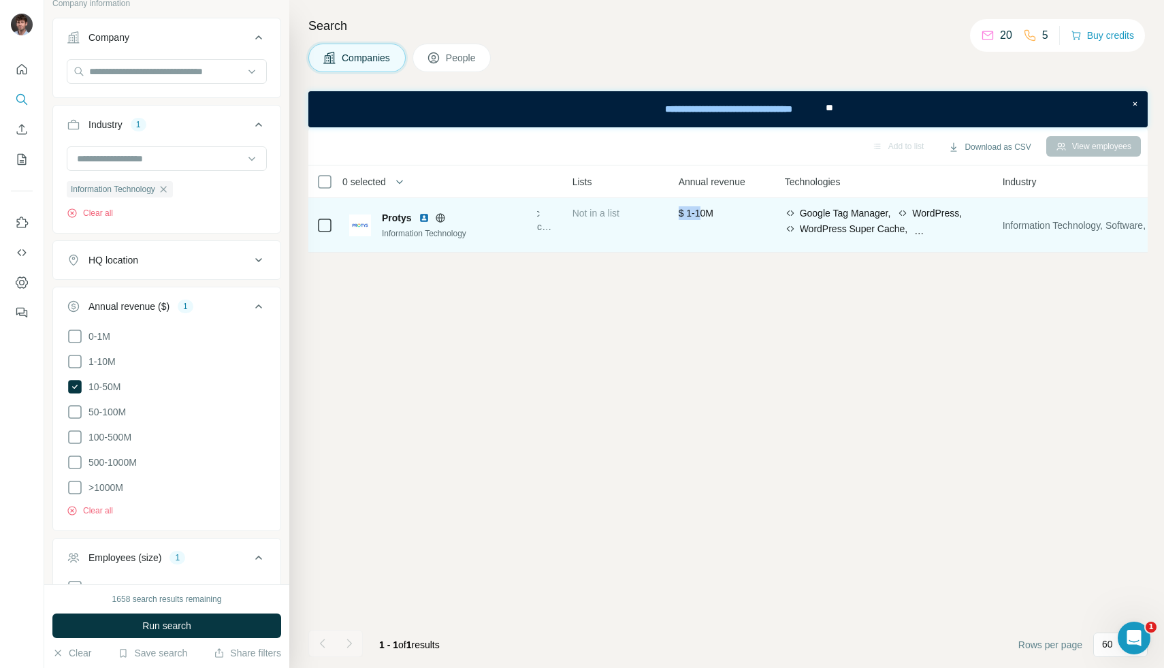
drag, startPoint x: 707, startPoint y: 214, endPoint x: 685, endPoint y: 214, distance: 22.5
click at [685, 214] on span "$ 1-10M" at bounding box center [695, 213] width 35 height 11
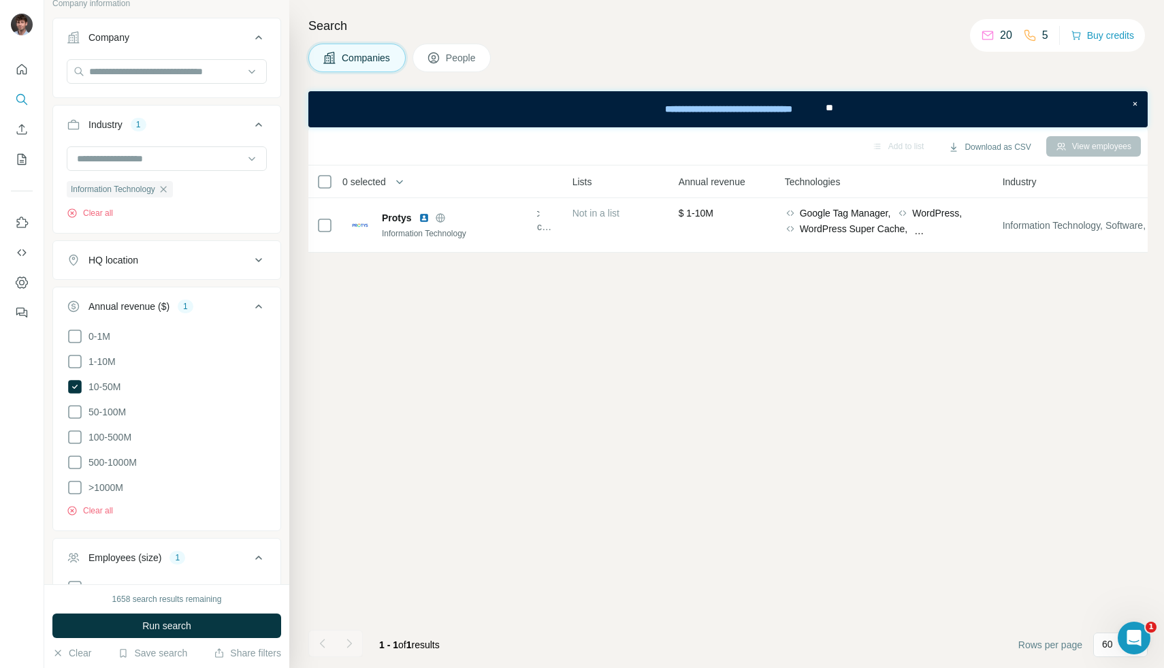
click at [640, 342] on div "Add to list Download as CSV View employees 0 selected Companies Employees Size …" at bounding box center [727, 397] width 839 height 540
click at [82, 386] on icon at bounding box center [75, 386] width 16 height 16
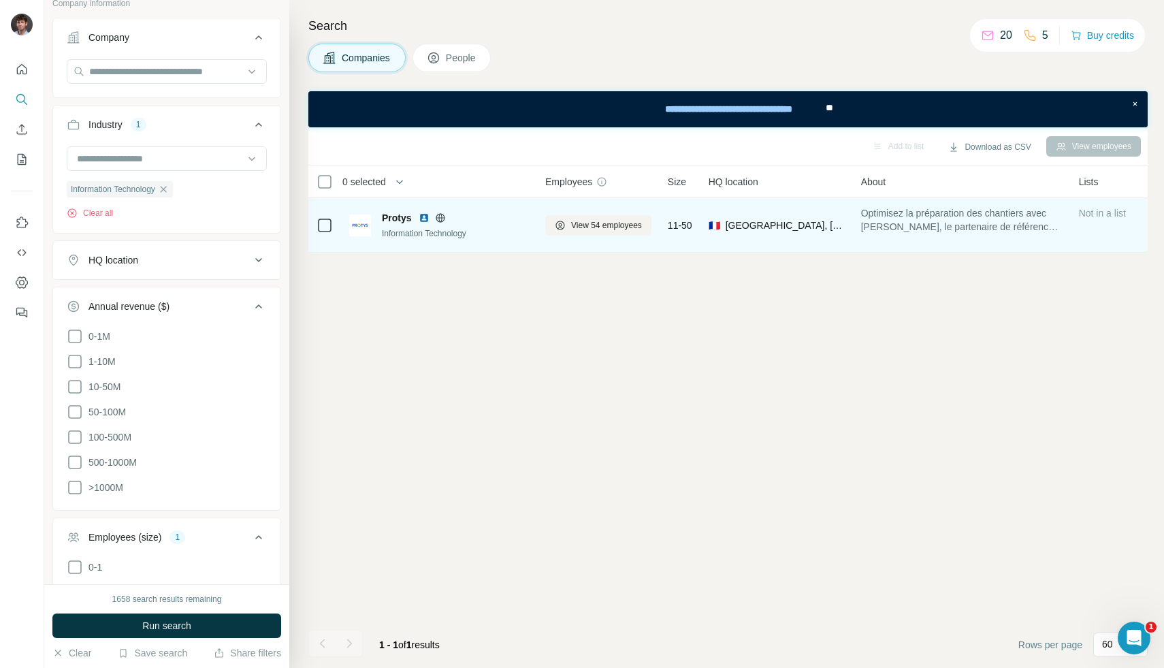
scroll to position [0, 793]
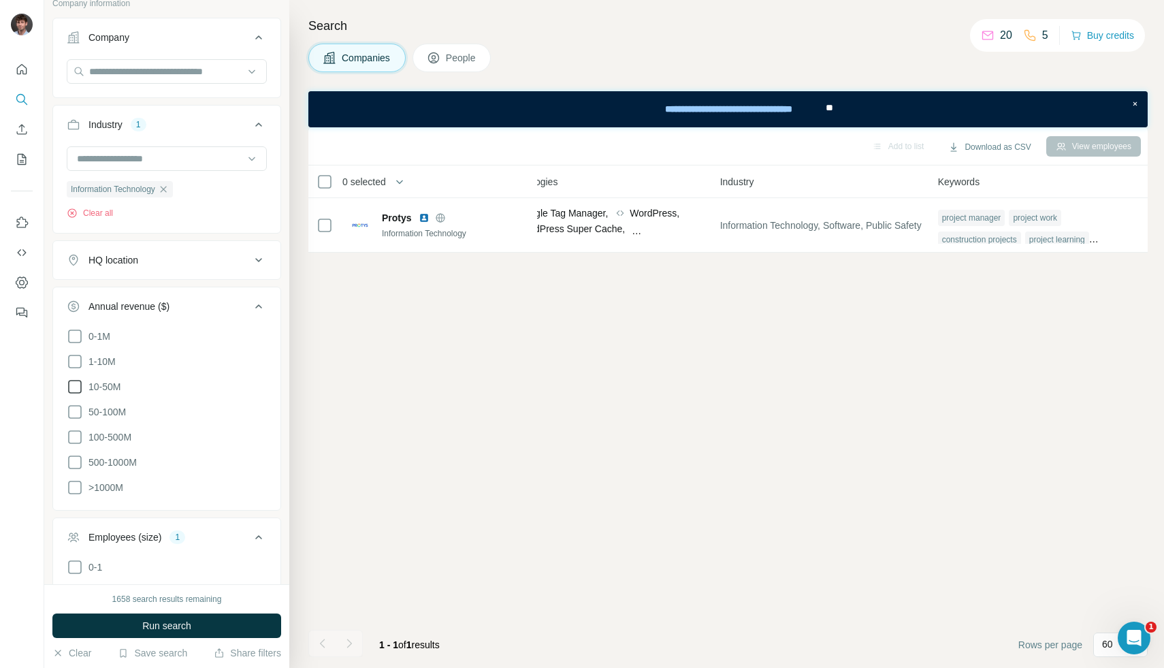
click at [83, 378] on label "10-50M" at bounding box center [94, 386] width 54 height 16
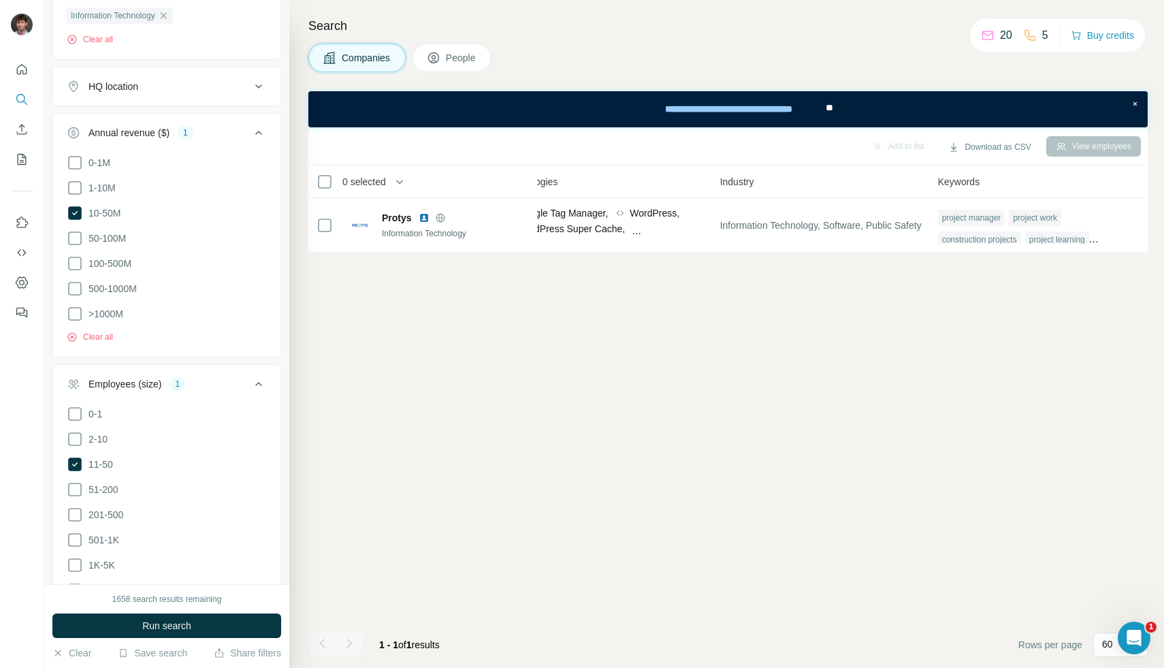
scroll to position [372, 0]
click at [74, 461] on icon at bounding box center [74, 463] width 5 height 4
click at [106, 617] on button "Run search" at bounding box center [166, 625] width 229 height 24
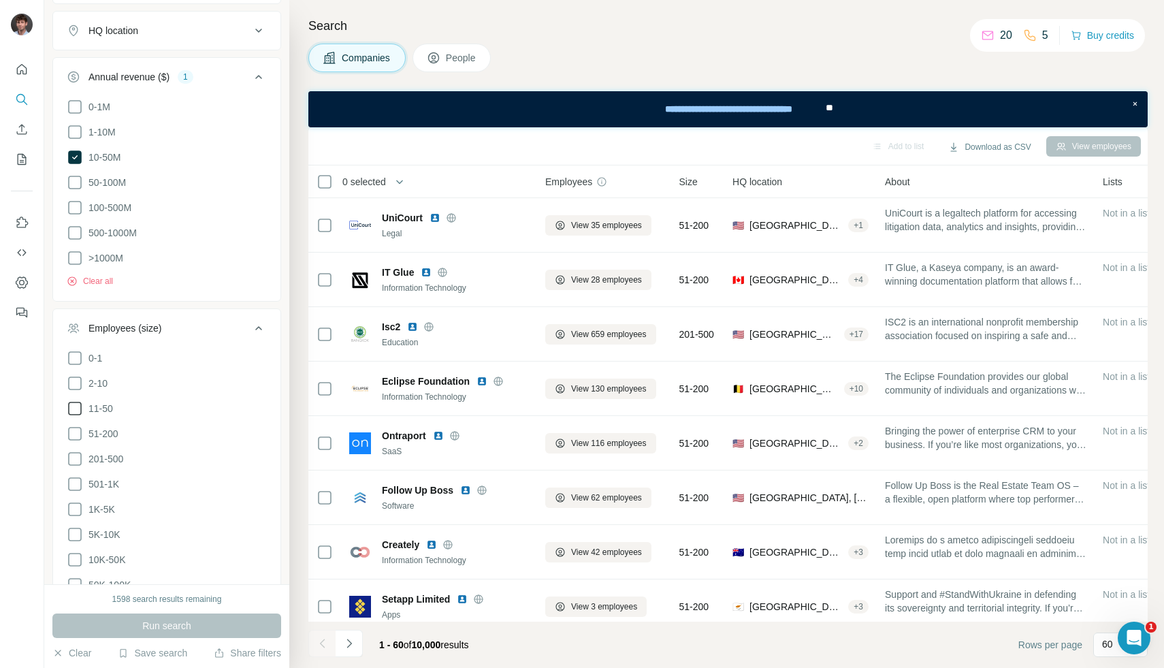
scroll to position [261, 0]
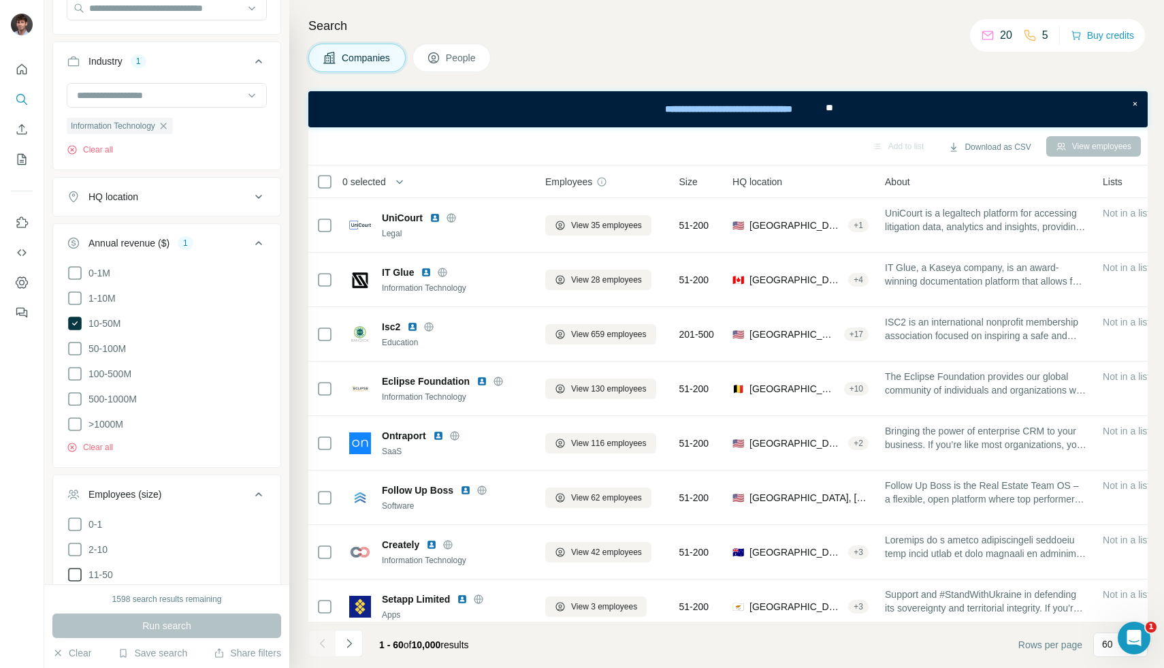
click at [160, 191] on div "HQ location" at bounding box center [159, 197] width 184 height 14
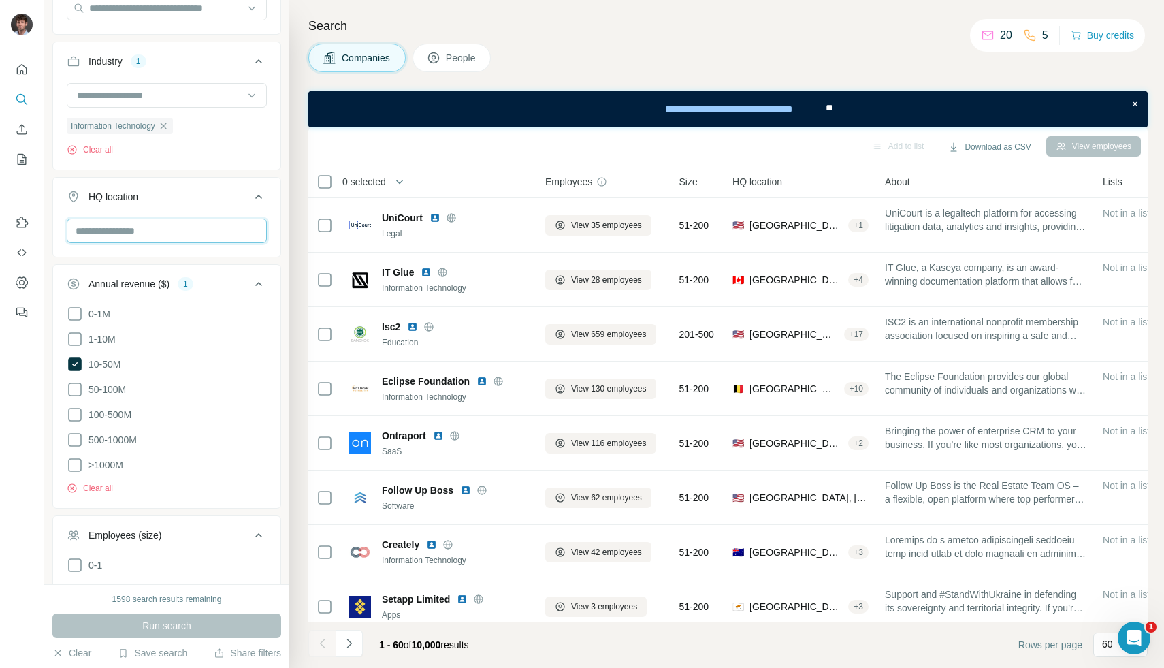
click at [159, 230] on input "text" at bounding box center [167, 230] width 200 height 24
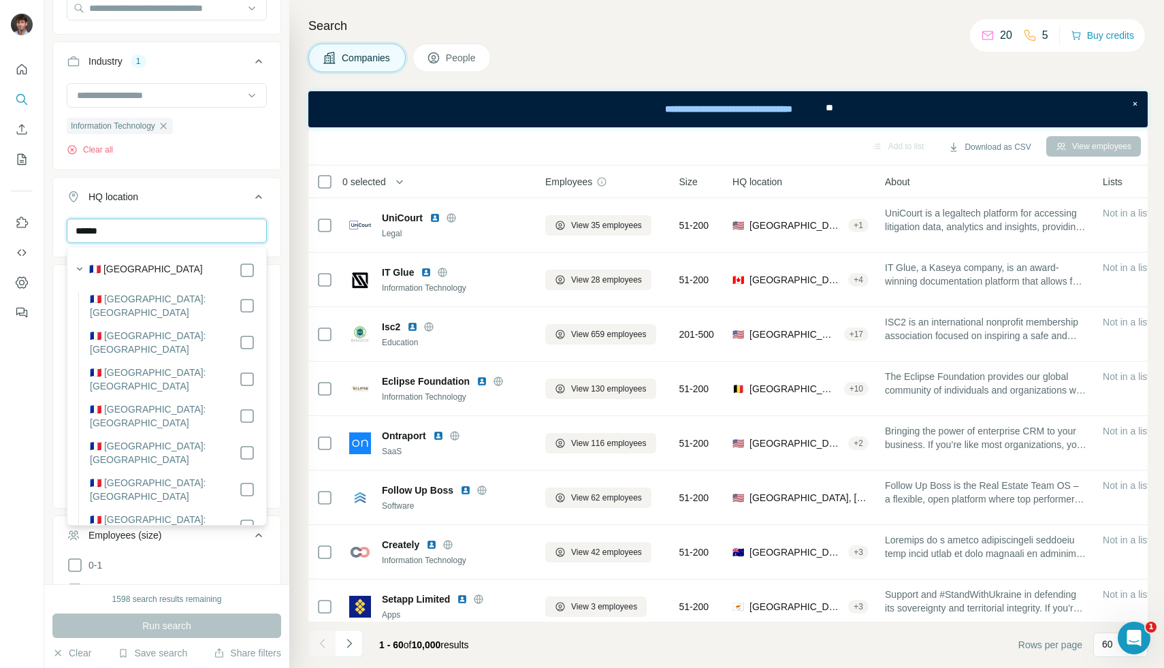
type input "******"
click at [121, 268] on label "🇫🇷 [GEOGRAPHIC_DATA]" at bounding box center [146, 270] width 114 height 16
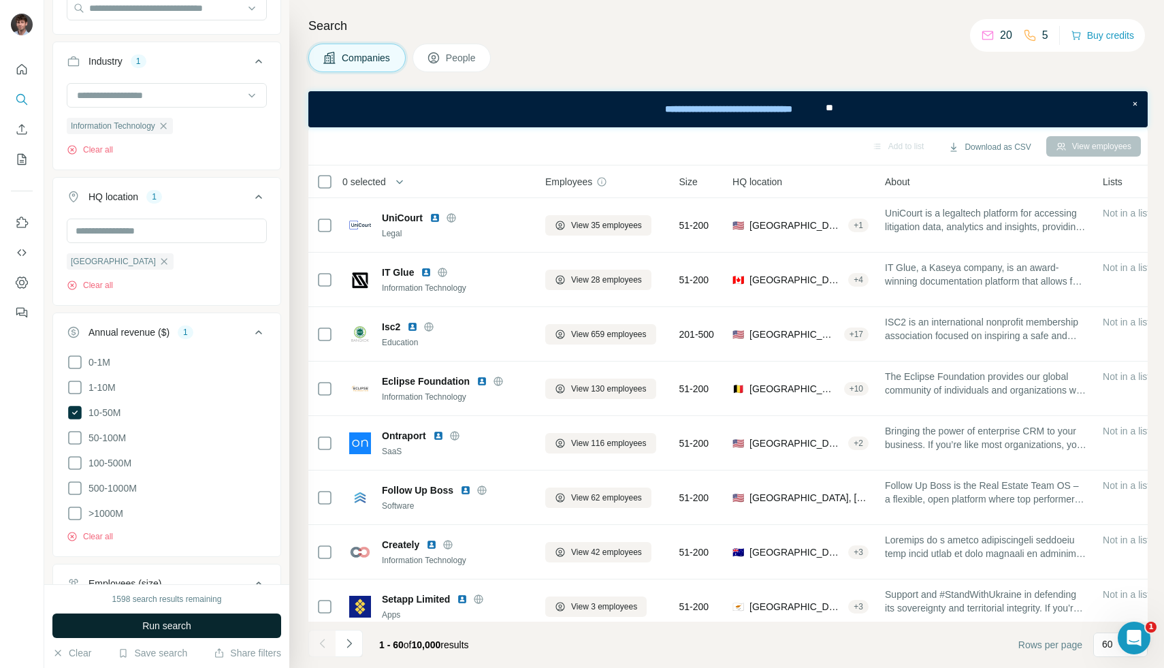
click at [154, 617] on button "Run search" at bounding box center [166, 625] width 229 height 24
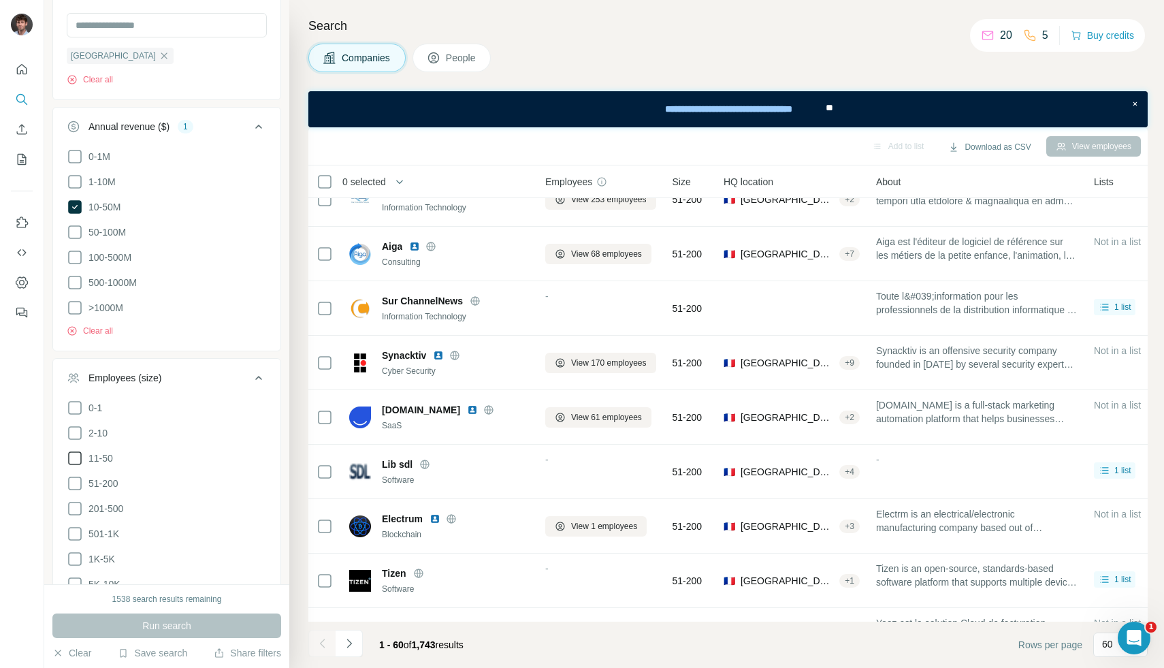
scroll to position [517, 0]
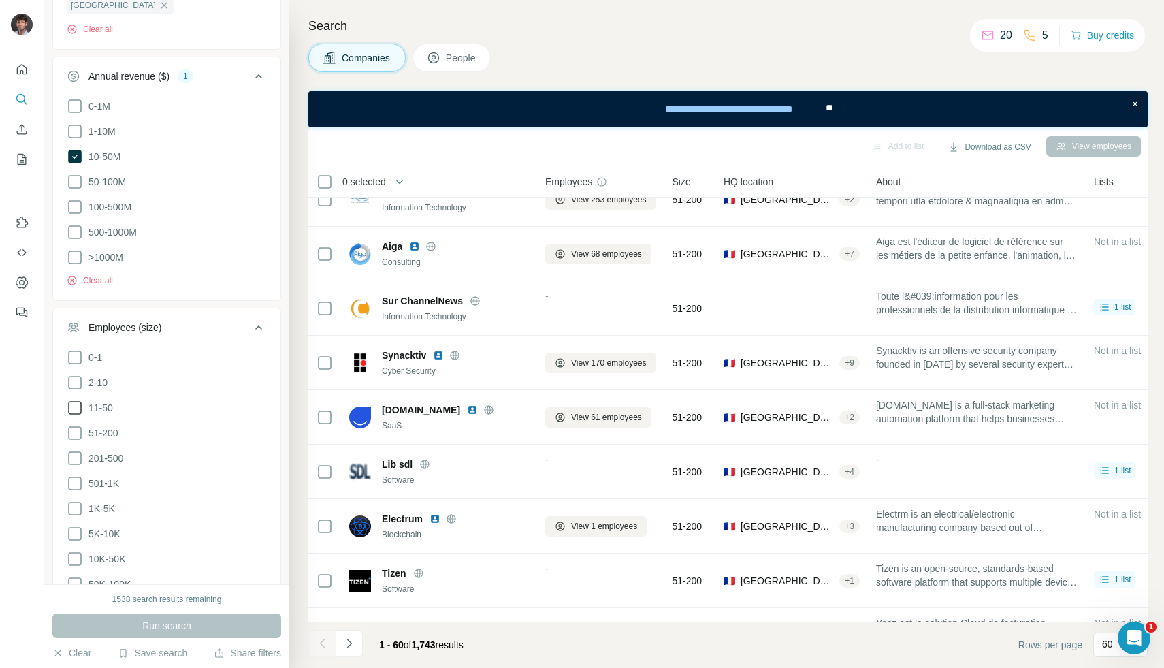
click at [103, 409] on span "11-50" at bounding box center [98, 408] width 30 height 14
click at [143, 626] on span "Run search" at bounding box center [166, 626] width 49 height 14
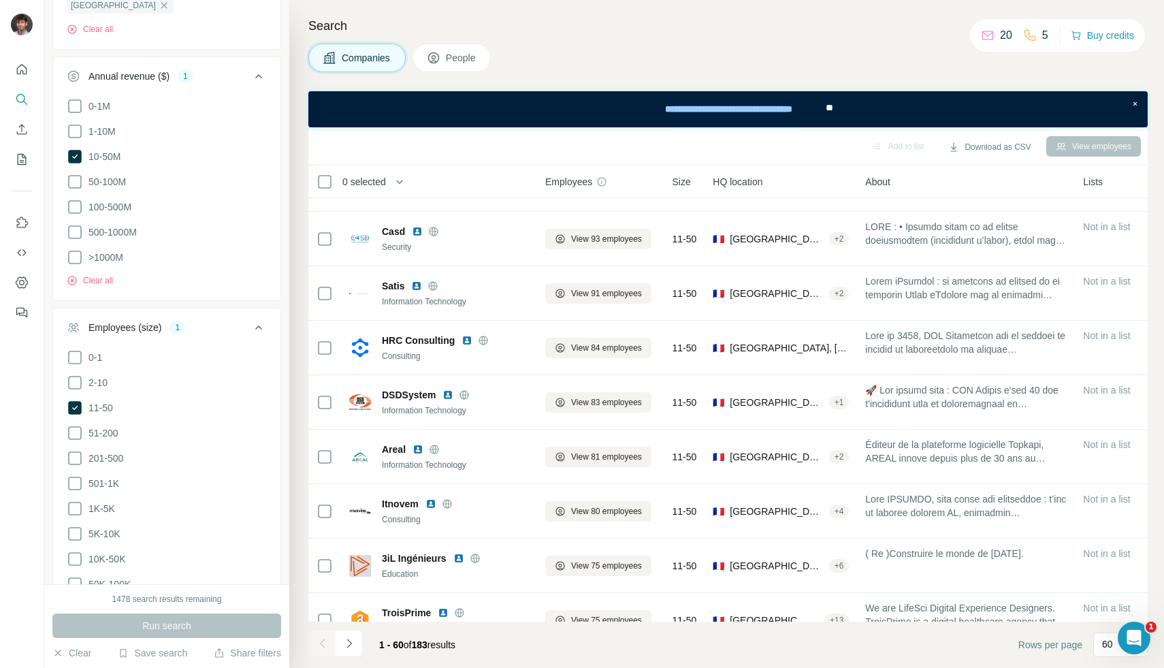
scroll to position [2843, 0]
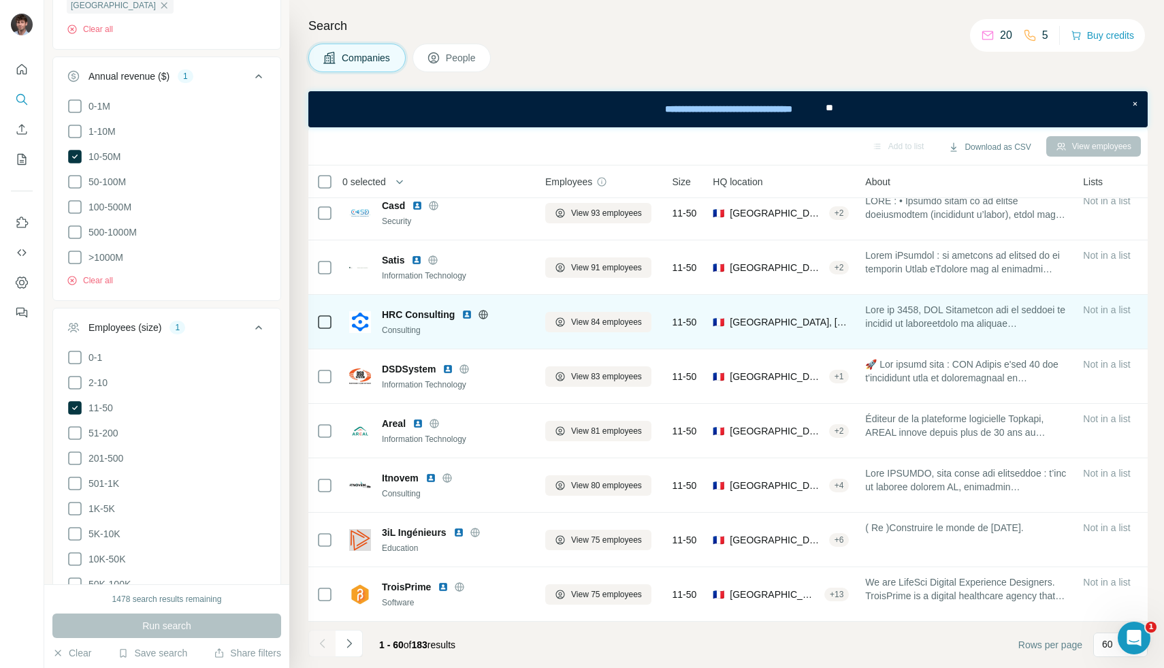
click at [478, 316] on icon at bounding box center [483, 314] width 11 height 11
